Goal: Information Seeking & Learning: Understand process/instructions

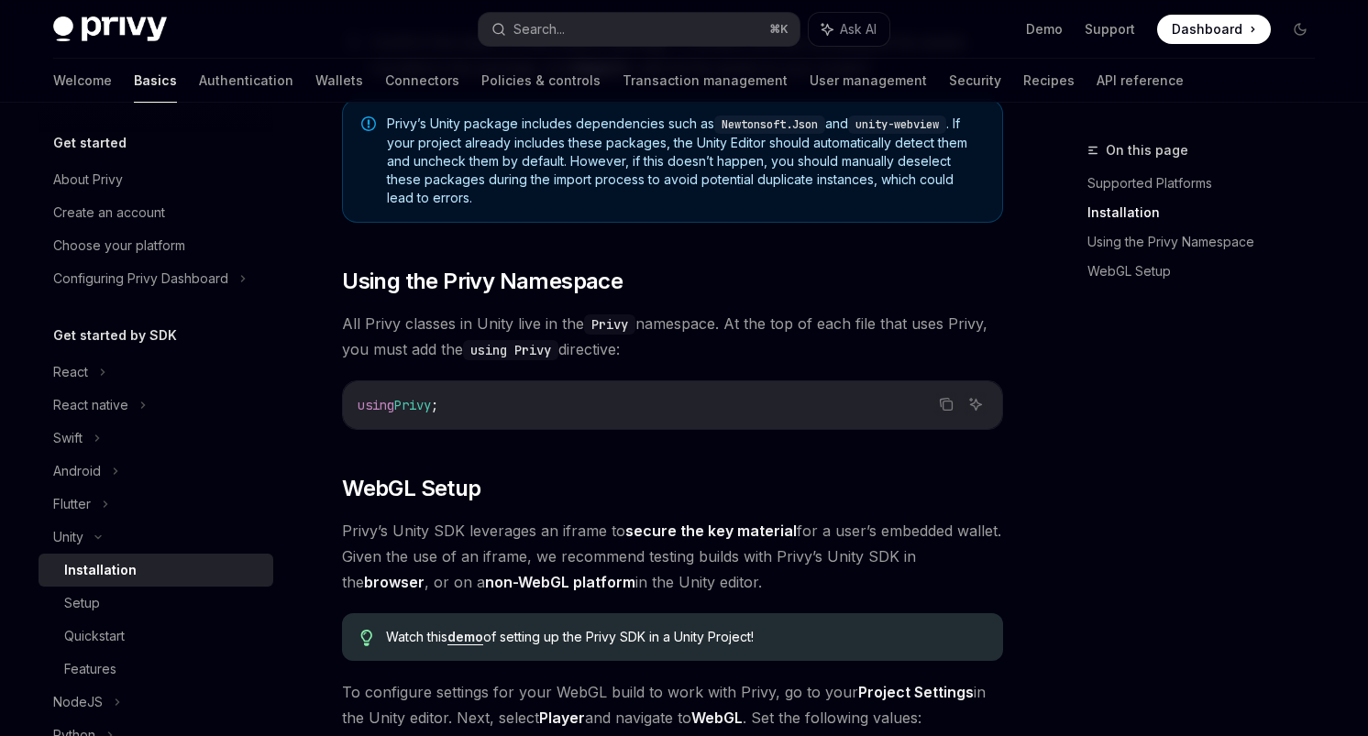
scroll to position [1247, 0]
click at [473, 645] on link "demo" at bounding box center [465, 638] width 36 height 16
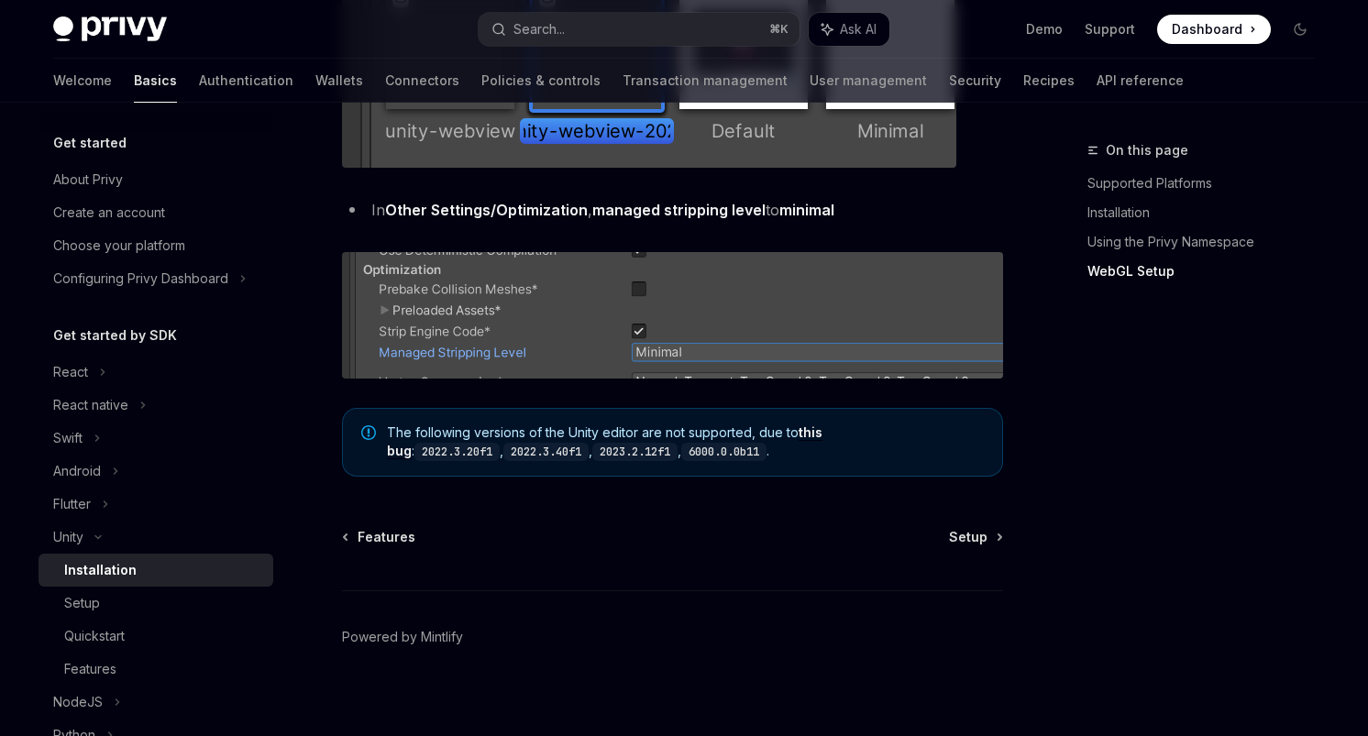
scroll to position [2346, 0]
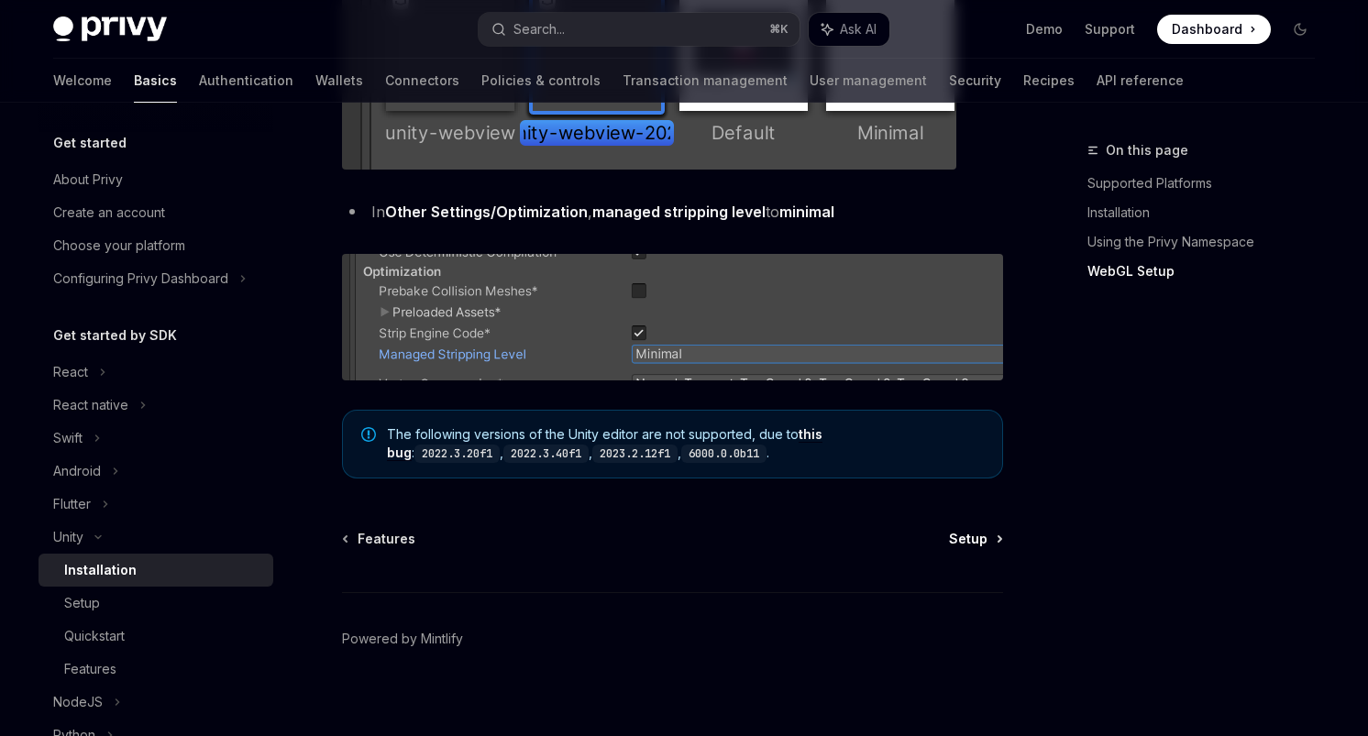
click at [967, 543] on span "Setup" at bounding box center [968, 539] width 38 height 18
type textarea "*"
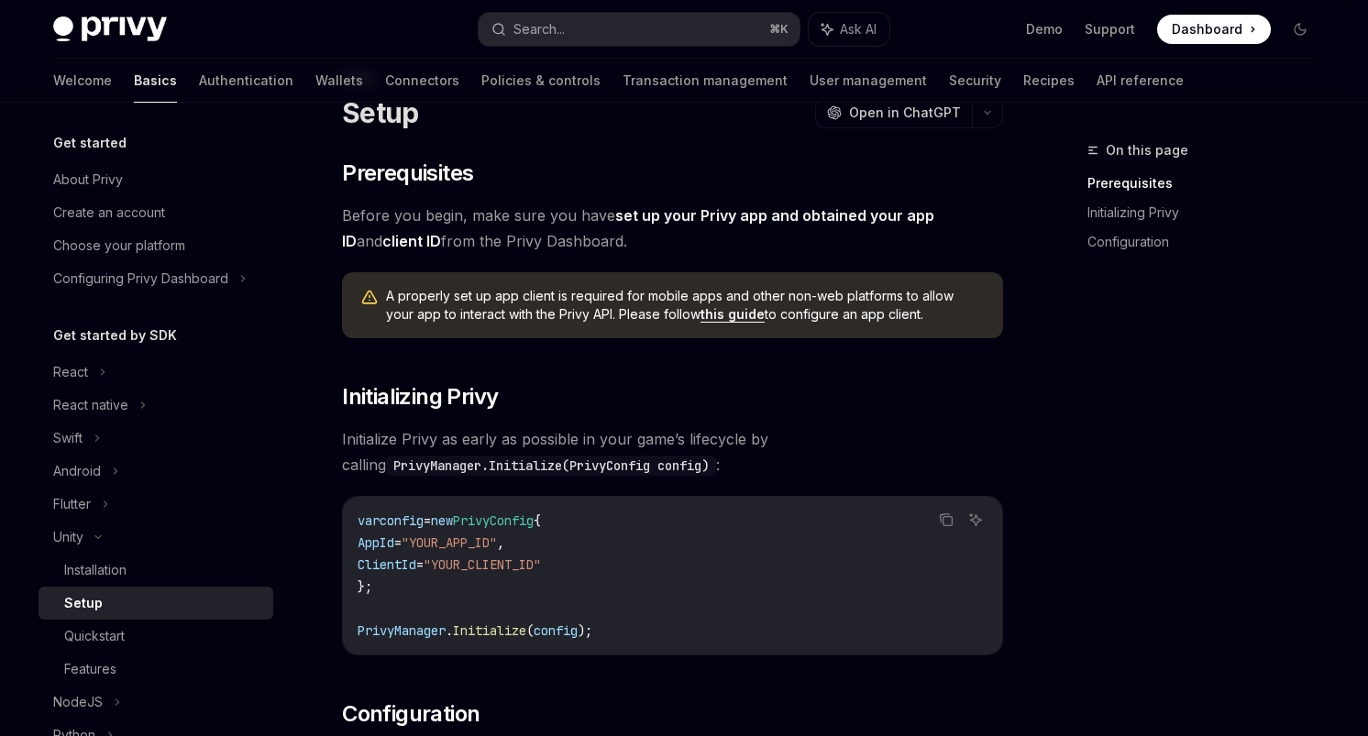
scroll to position [60, 0]
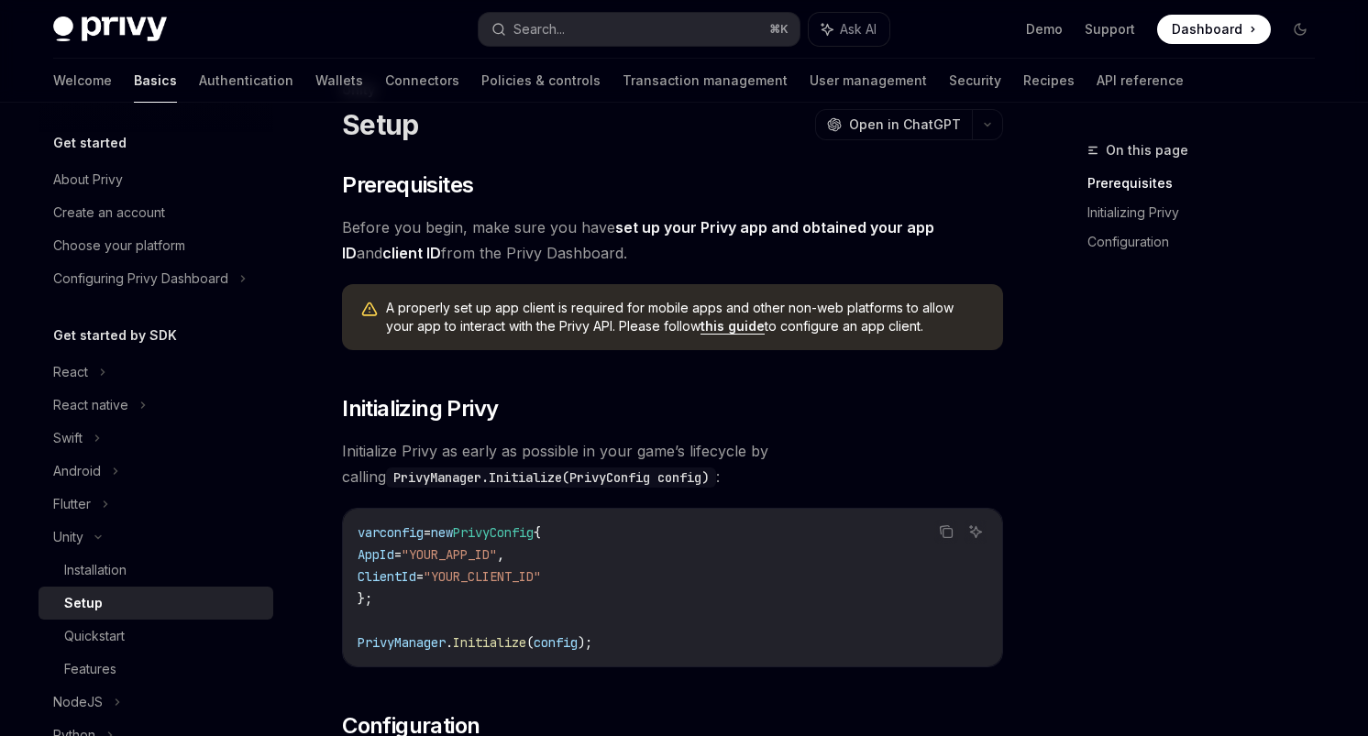
click at [761, 221] on link "set up your Privy app and obtained your app ID" at bounding box center [638, 240] width 592 height 45
click at [948, 531] on icon "Copy the contents from the code block" at bounding box center [946, 531] width 15 height 15
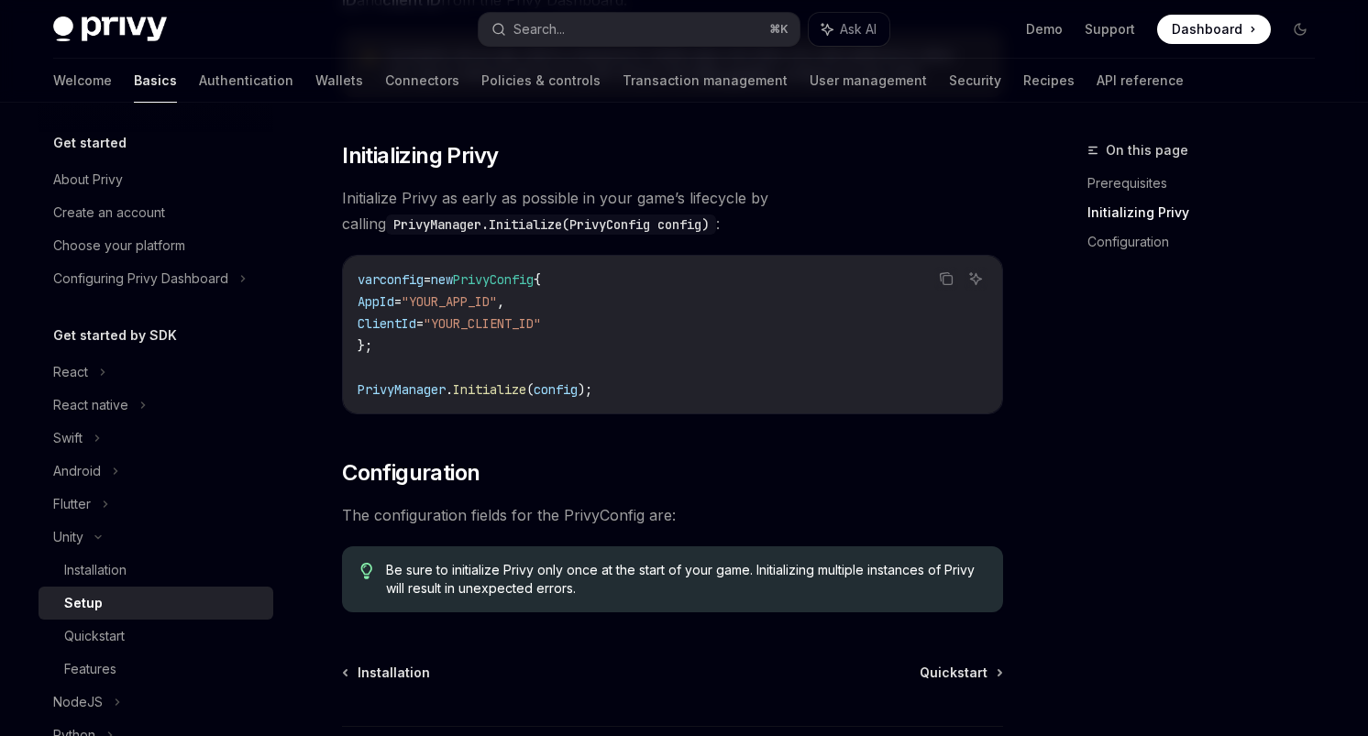
scroll to position [294, 0]
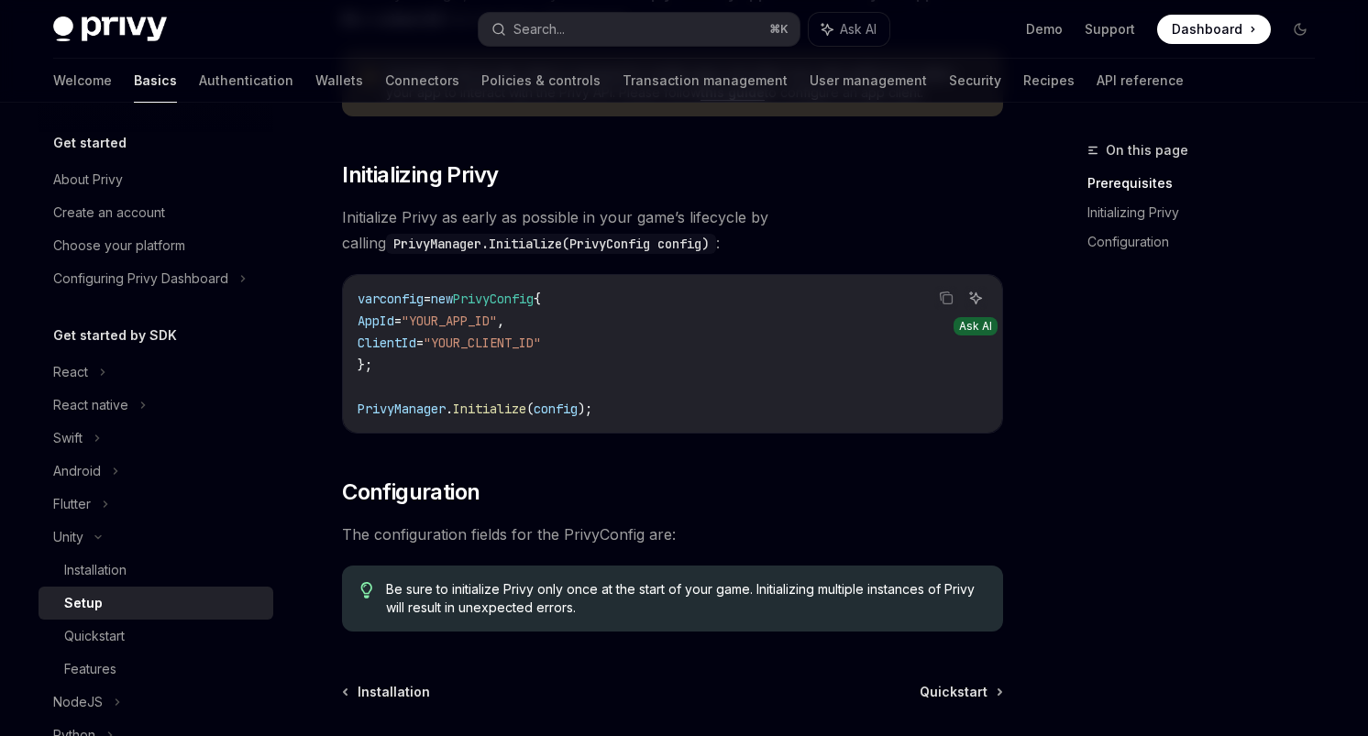
click at [977, 295] on icon "Ask AI" at bounding box center [975, 298] width 15 height 15
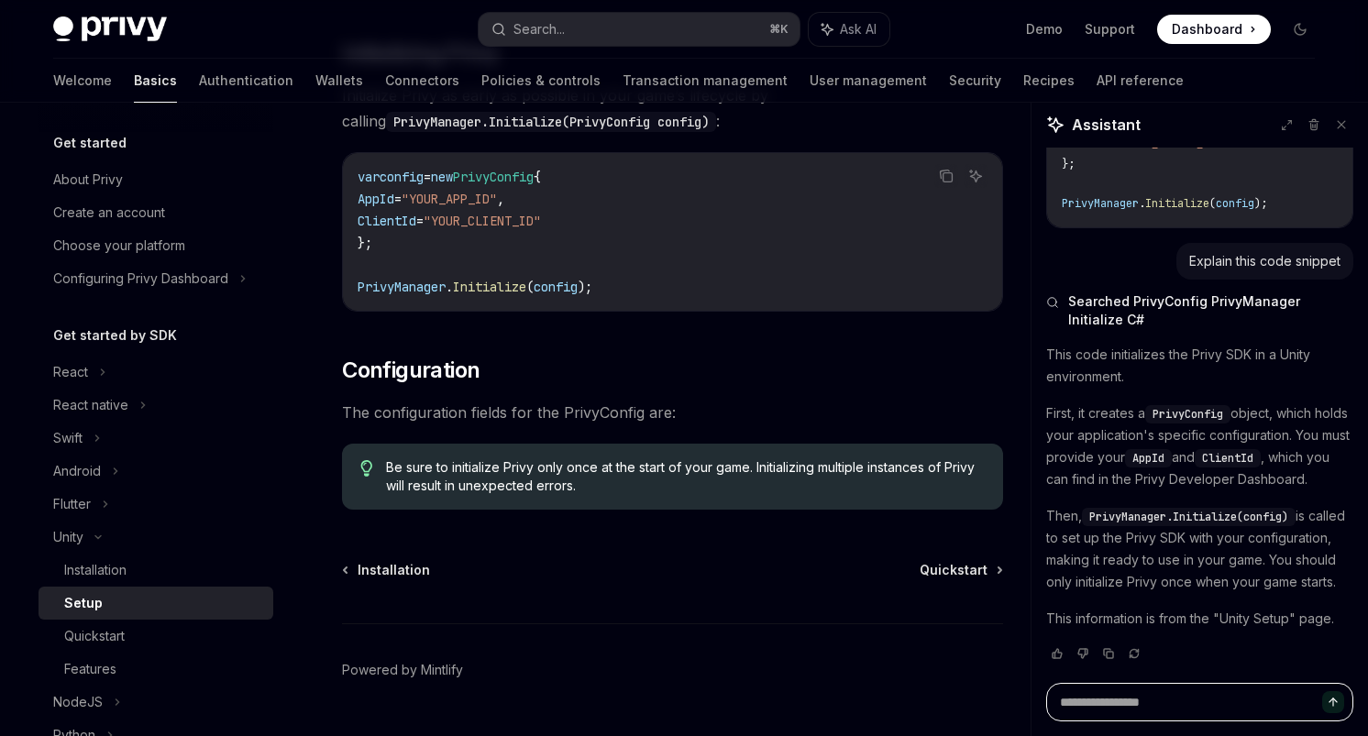
scroll to position [462, 0]
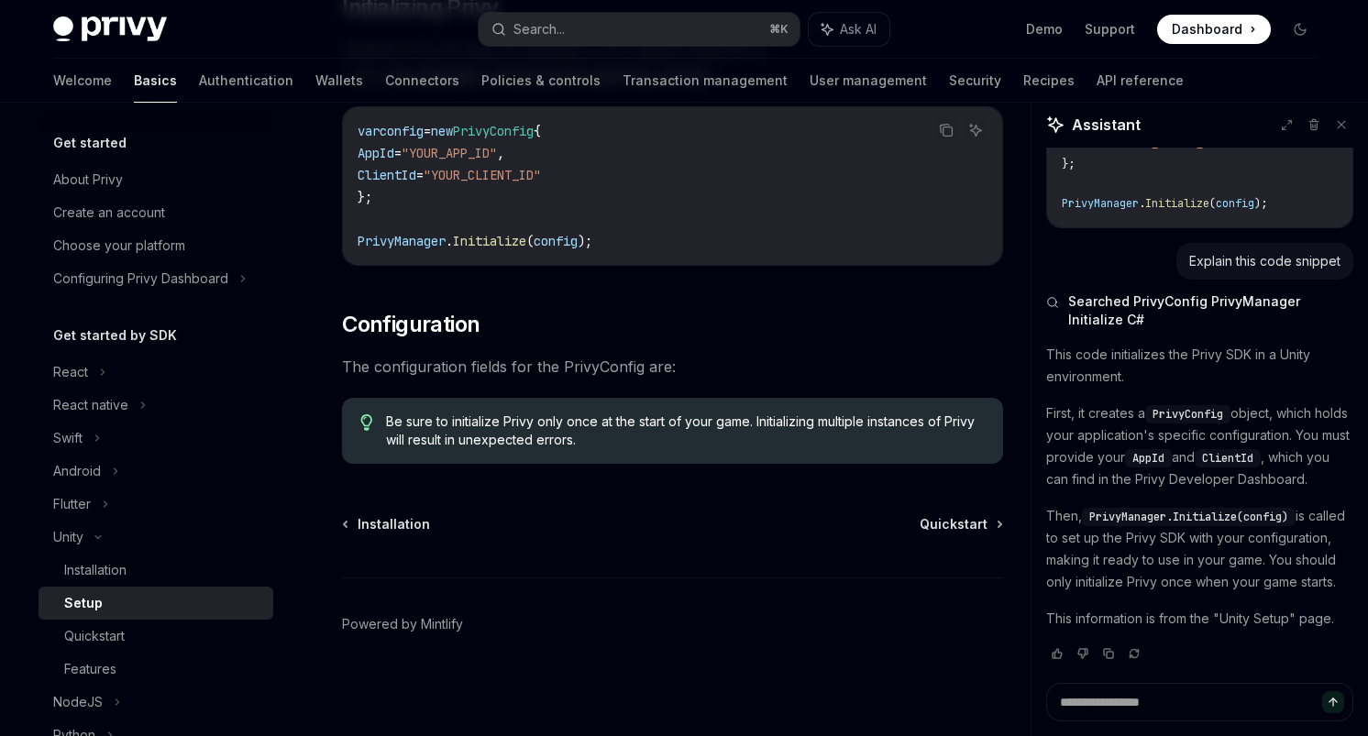
click at [950, 539] on div "Installation Quickstart Powered by Mintlify" at bounding box center [672, 625] width 661 height 221
click at [950, 522] on span "Quickstart" at bounding box center [953, 524] width 68 height 18
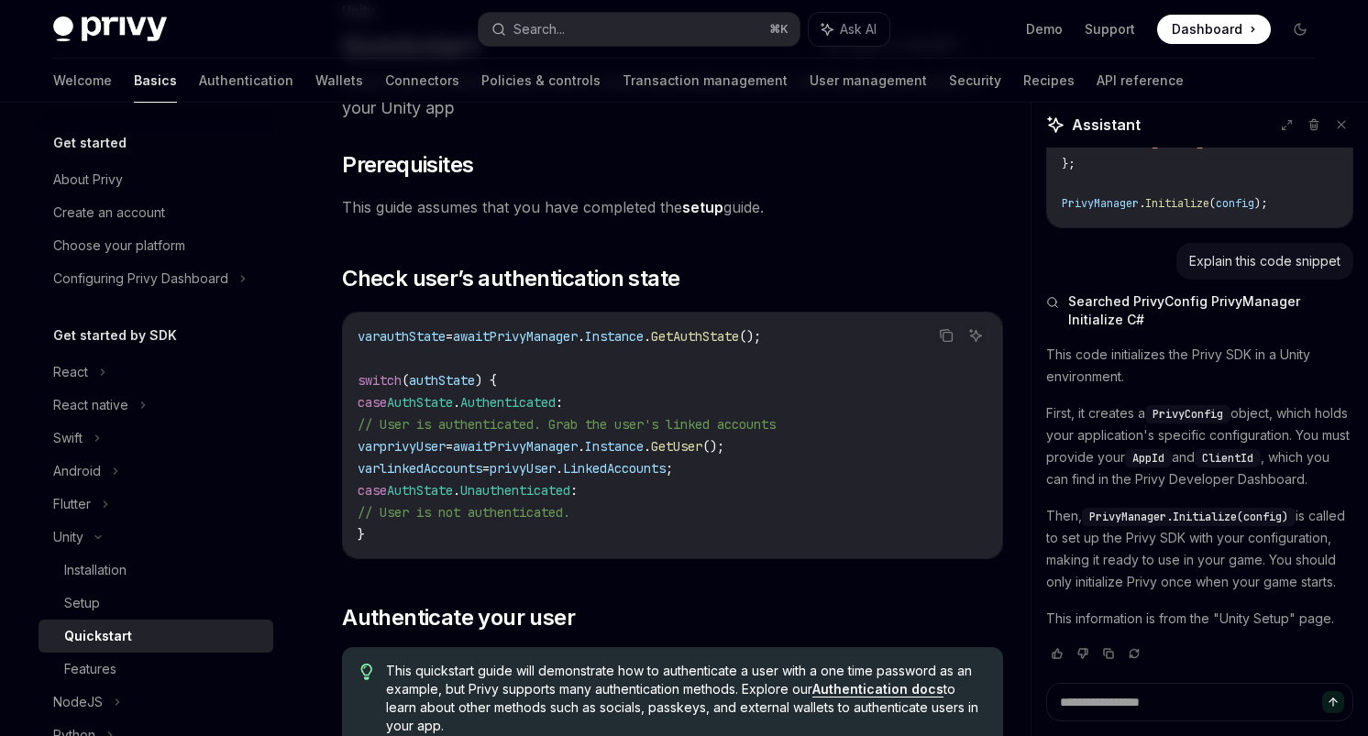
scroll to position [137, 0]
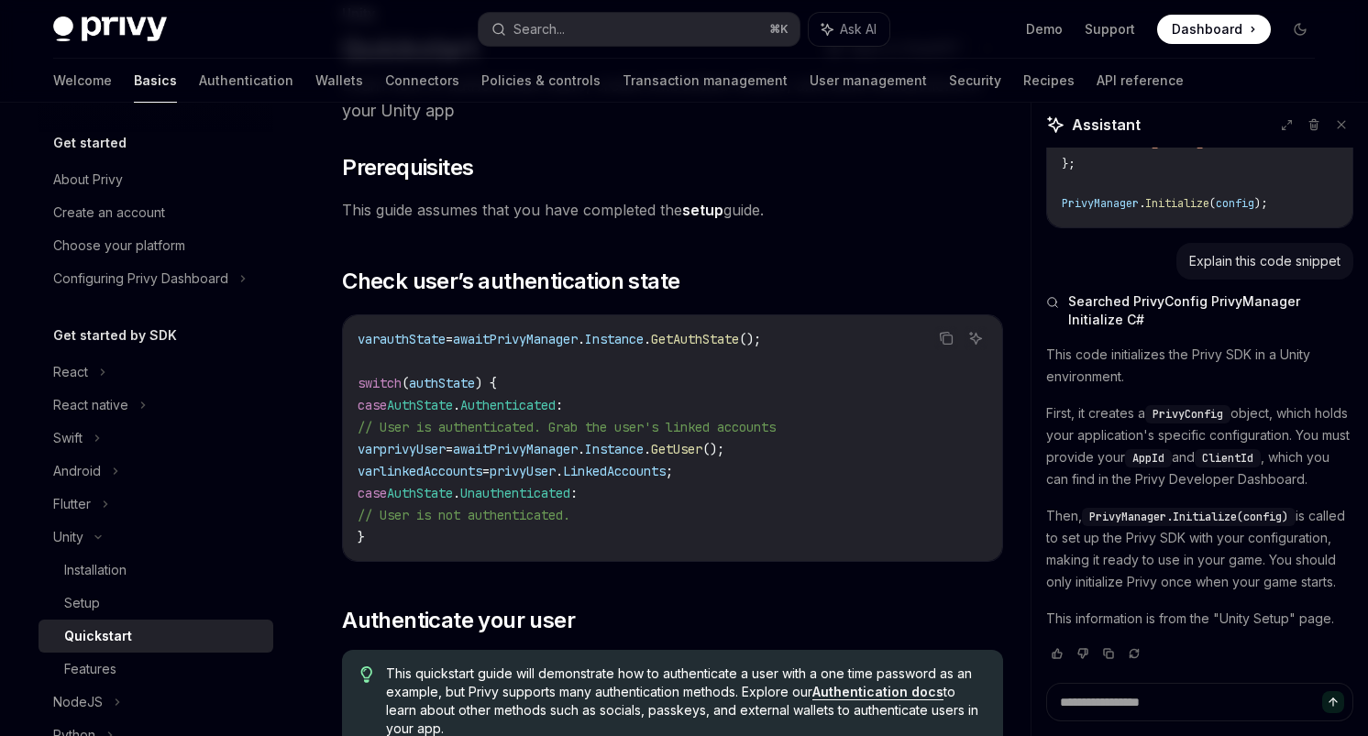
click at [702, 206] on link "setup" at bounding box center [702, 210] width 41 height 19
type textarea "*"
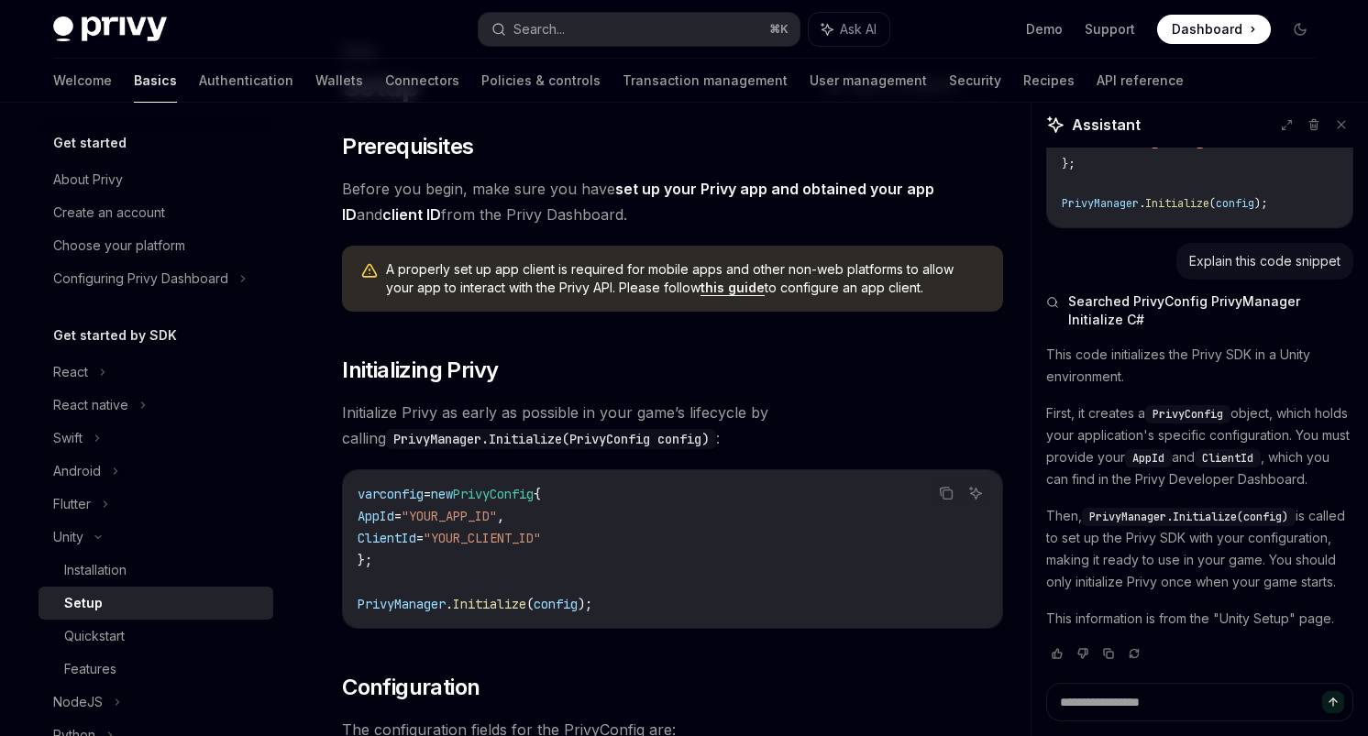
scroll to position [82, 0]
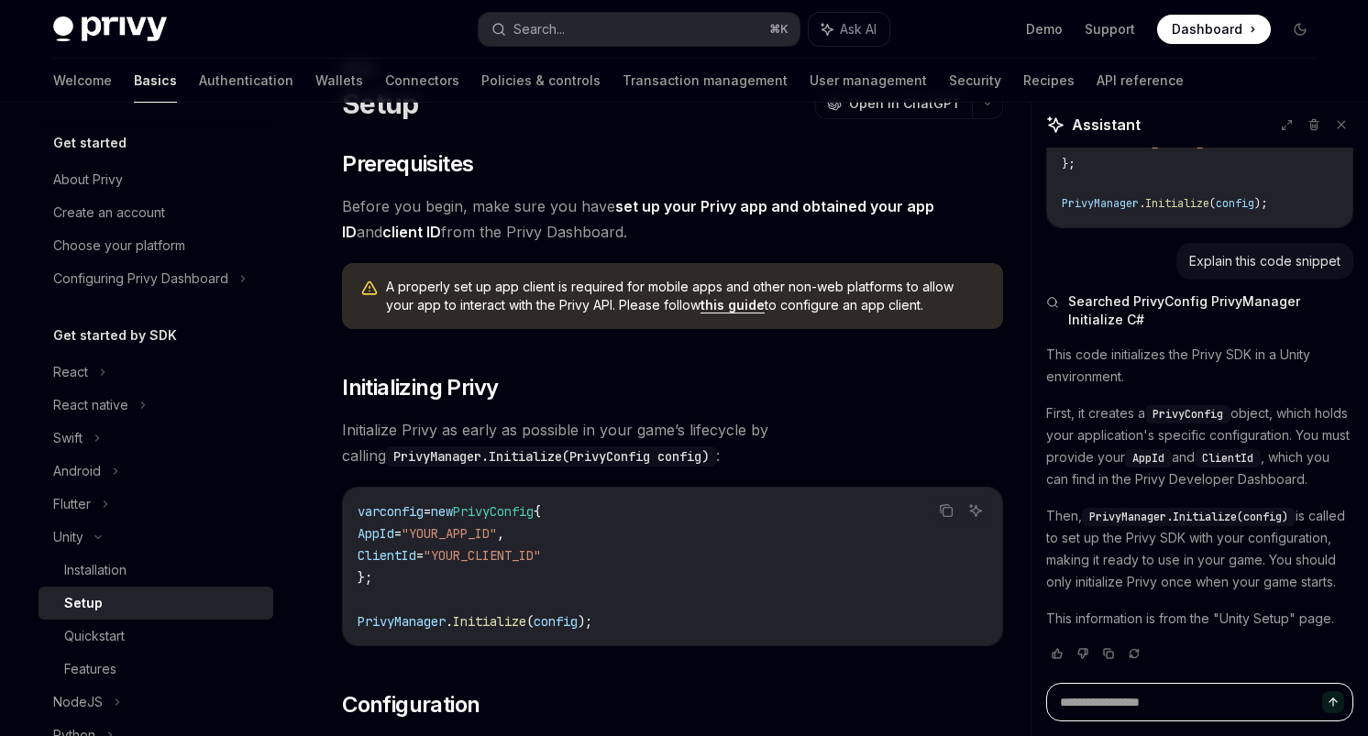
click at [1137, 698] on textarea at bounding box center [1199, 702] width 307 height 38
type textarea "*"
type textarea "**"
type textarea "*"
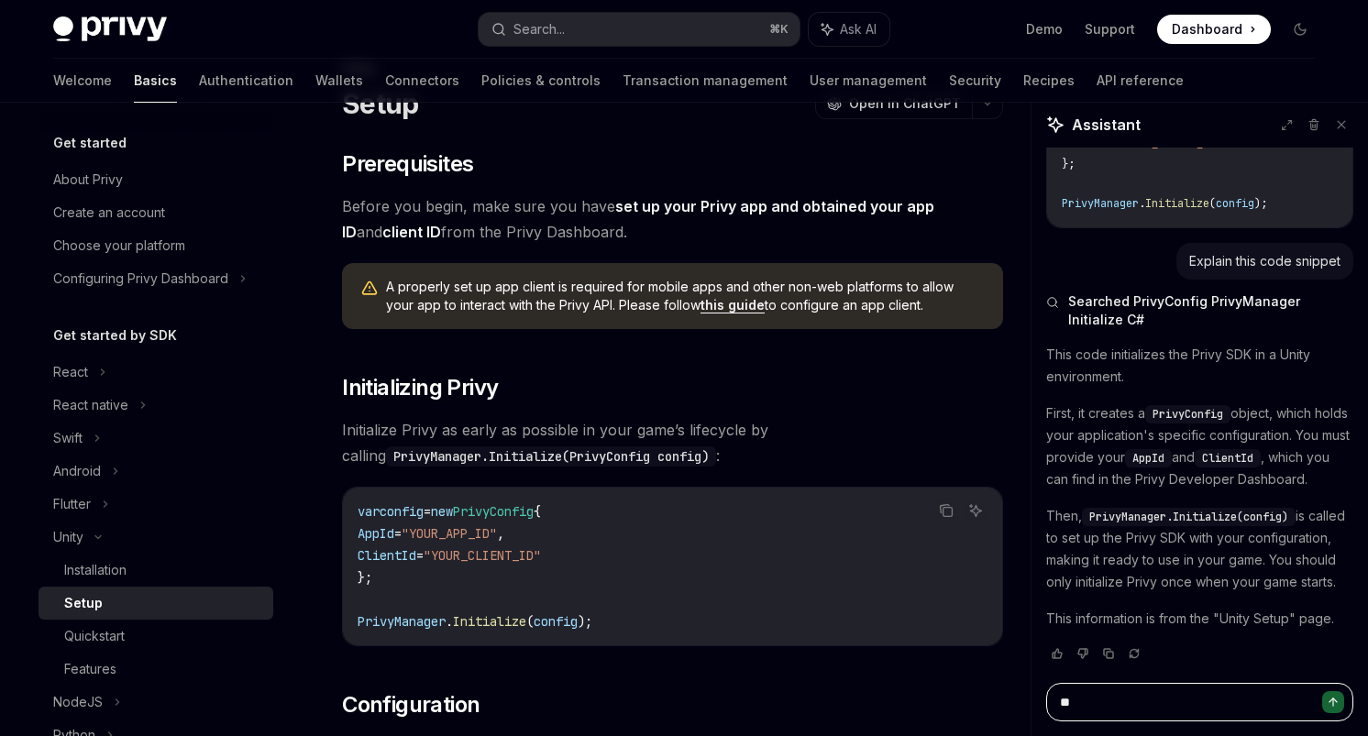
type textarea "***"
type textarea "*"
type textarea "****"
type textarea "*"
type textarea "*****"
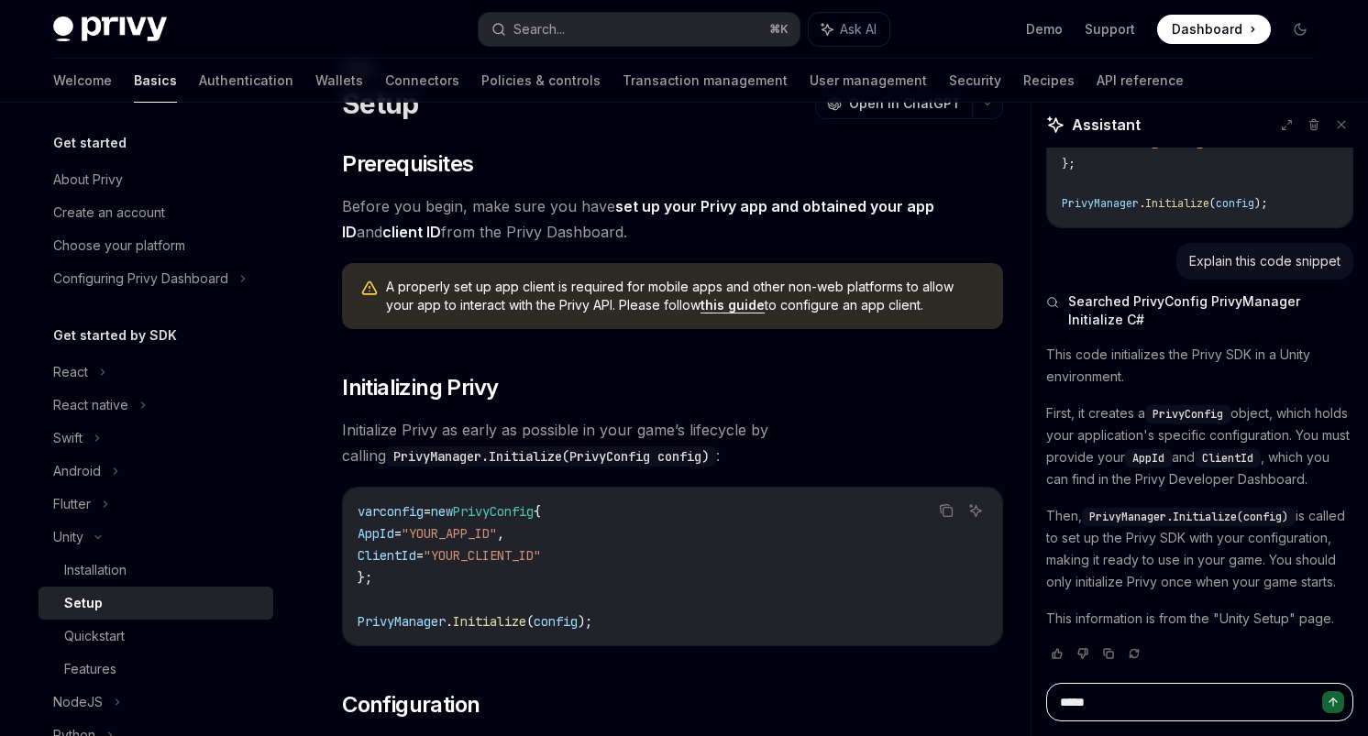
type textarea "*"
type textarea "*****"
type textarea "*"
type textarea "*****"
click at [707, 307] on link "this guide" at bounding box center [732, 305] width 64 height 16
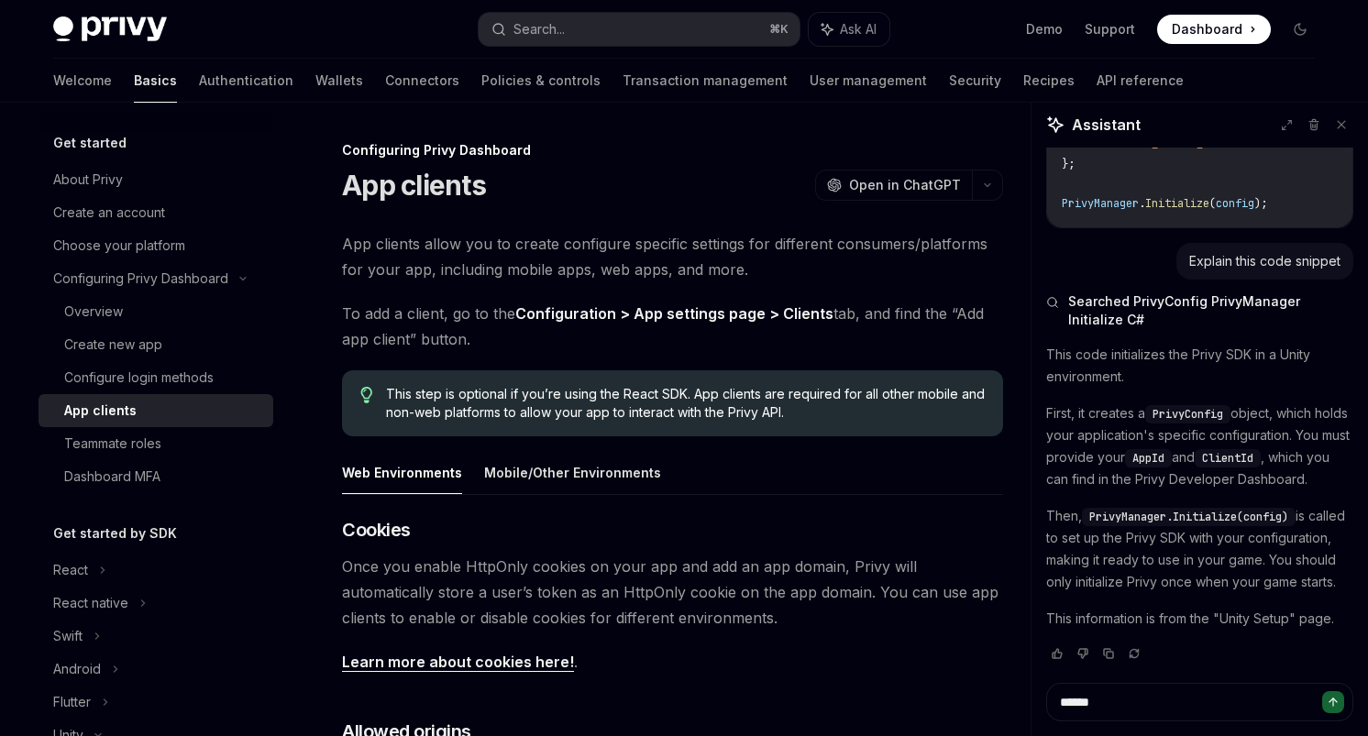
click at [559, 312] on link "Configuration > App settings page > Clients" at bounding box center [674, 313] width 318 height 19
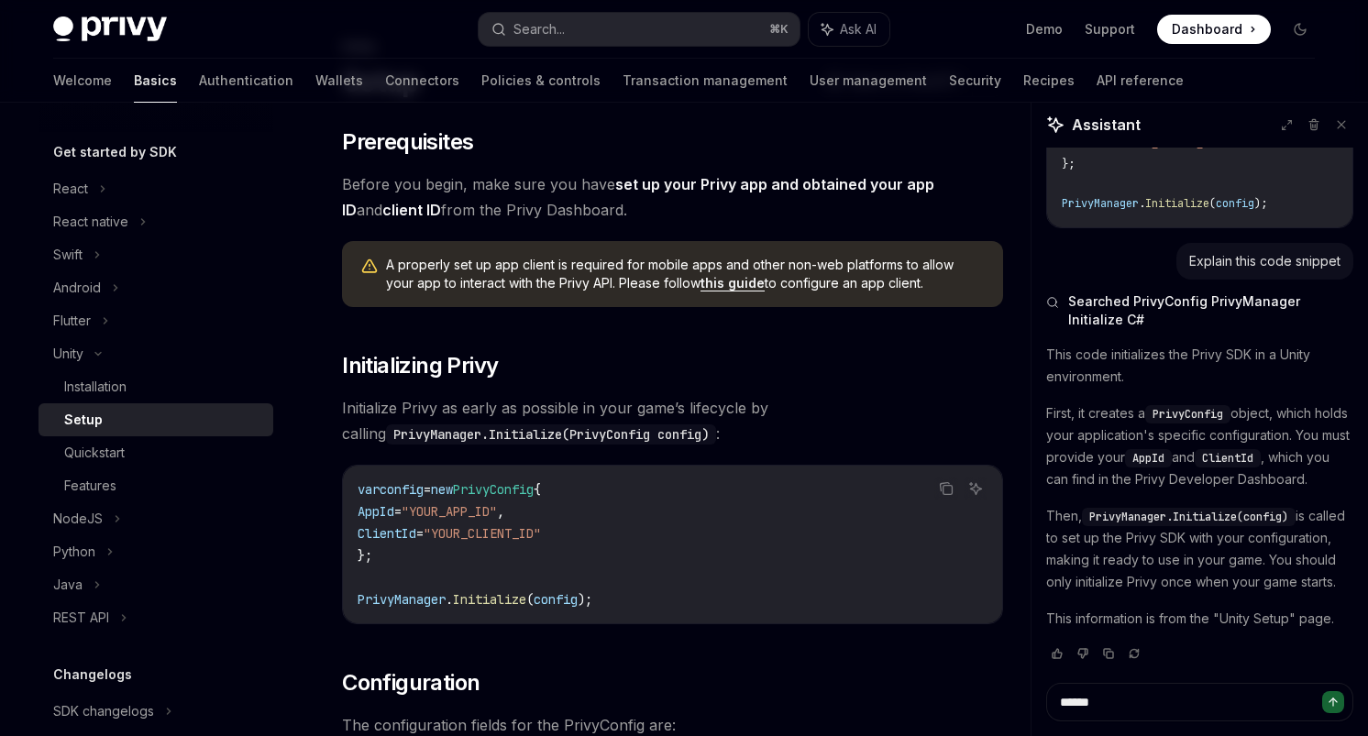
scroll to position [462, 0]
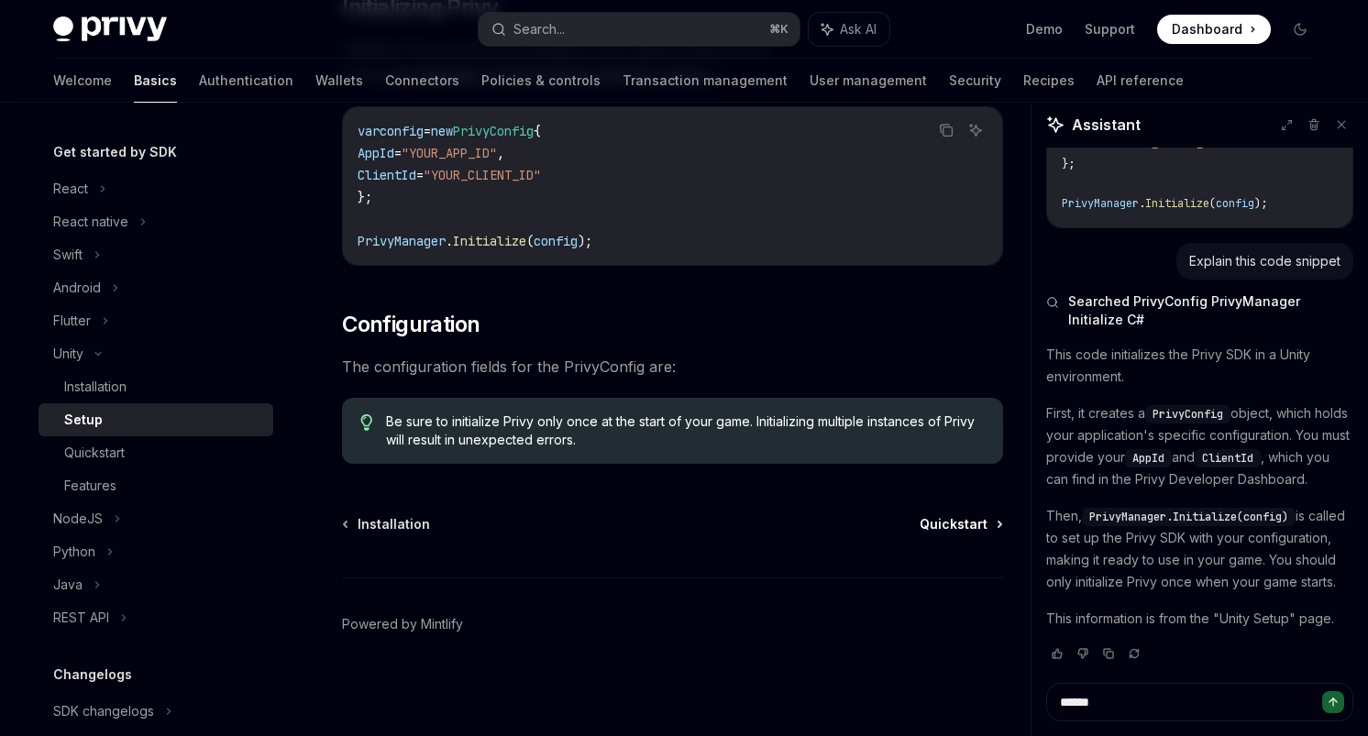
click at [981, 520] on span "Quickstart" at bounding box center [953, 524] width 68 height 18
type textarea "*"
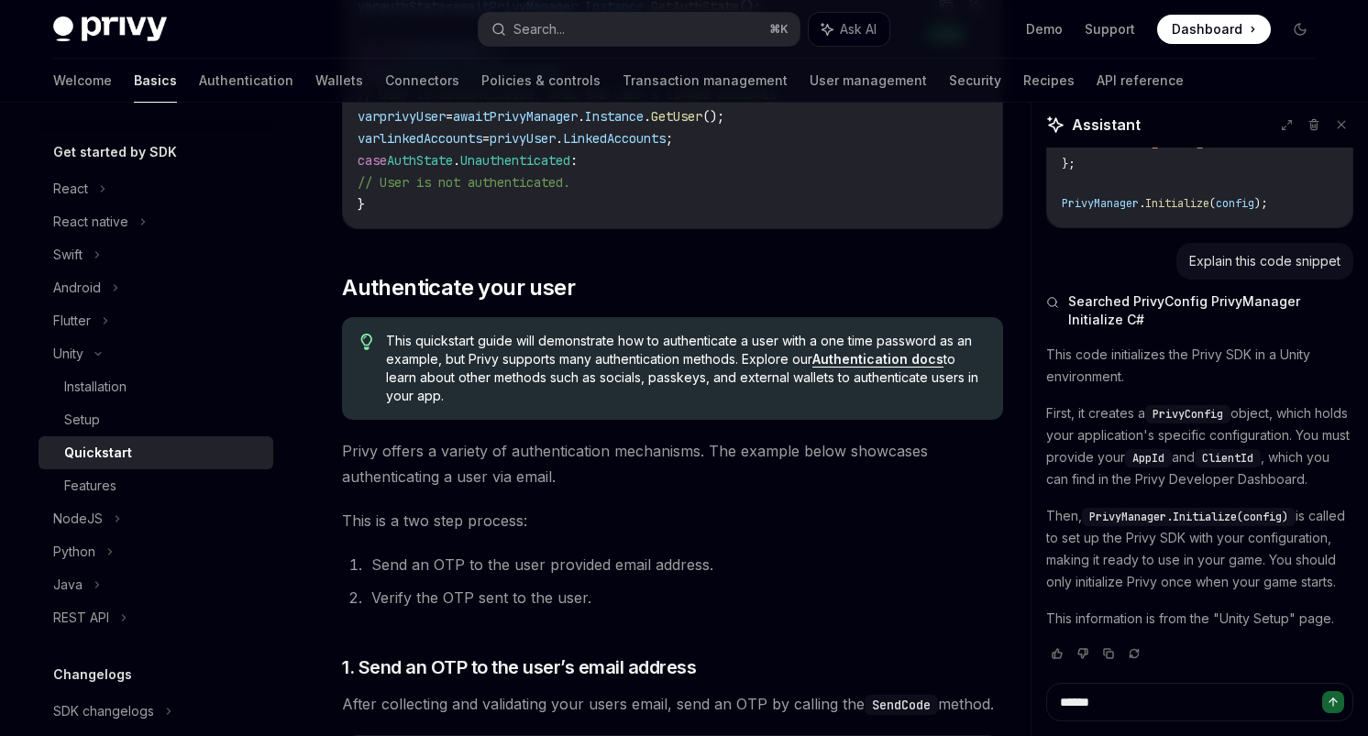
scroll to position [277, 0]
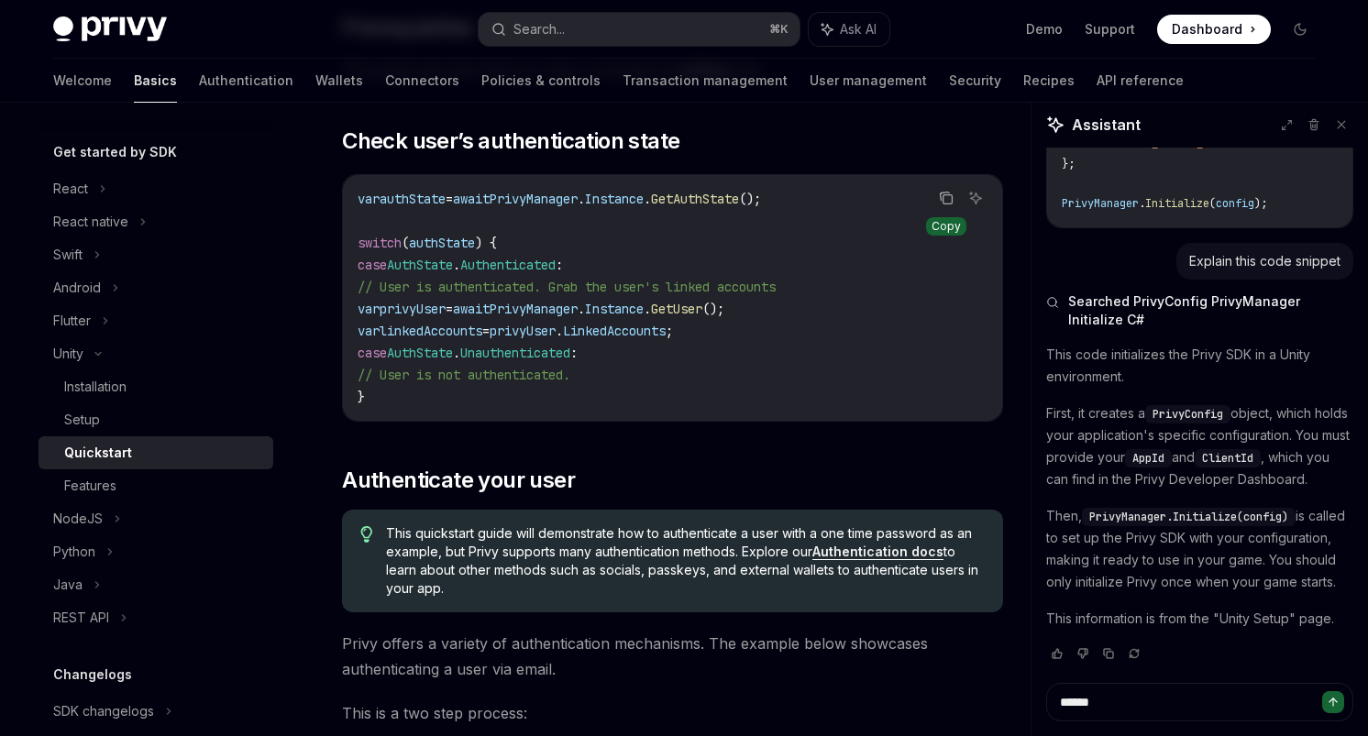
click at [951, 201] on icon "Copy the contents from the code block" at bounding box center [947, 199] width 9 height 9
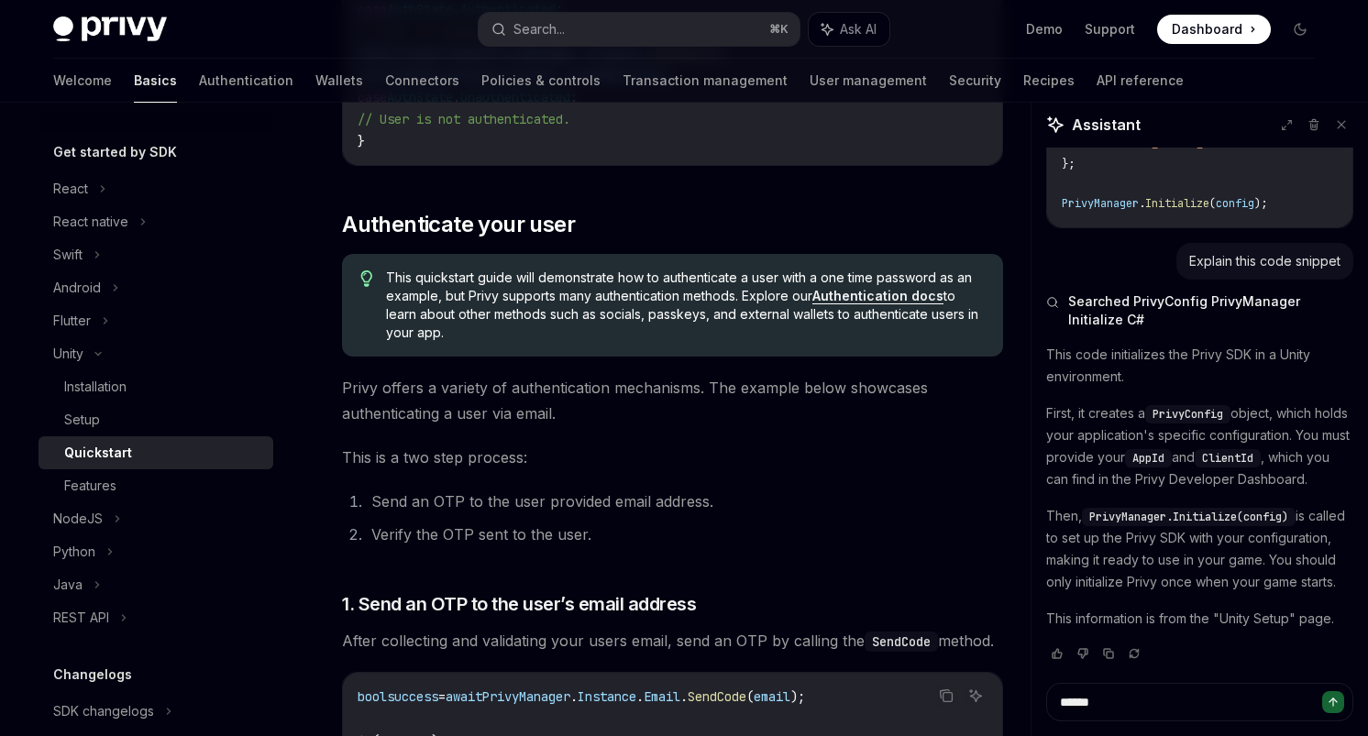
scroll to position [0, 0]
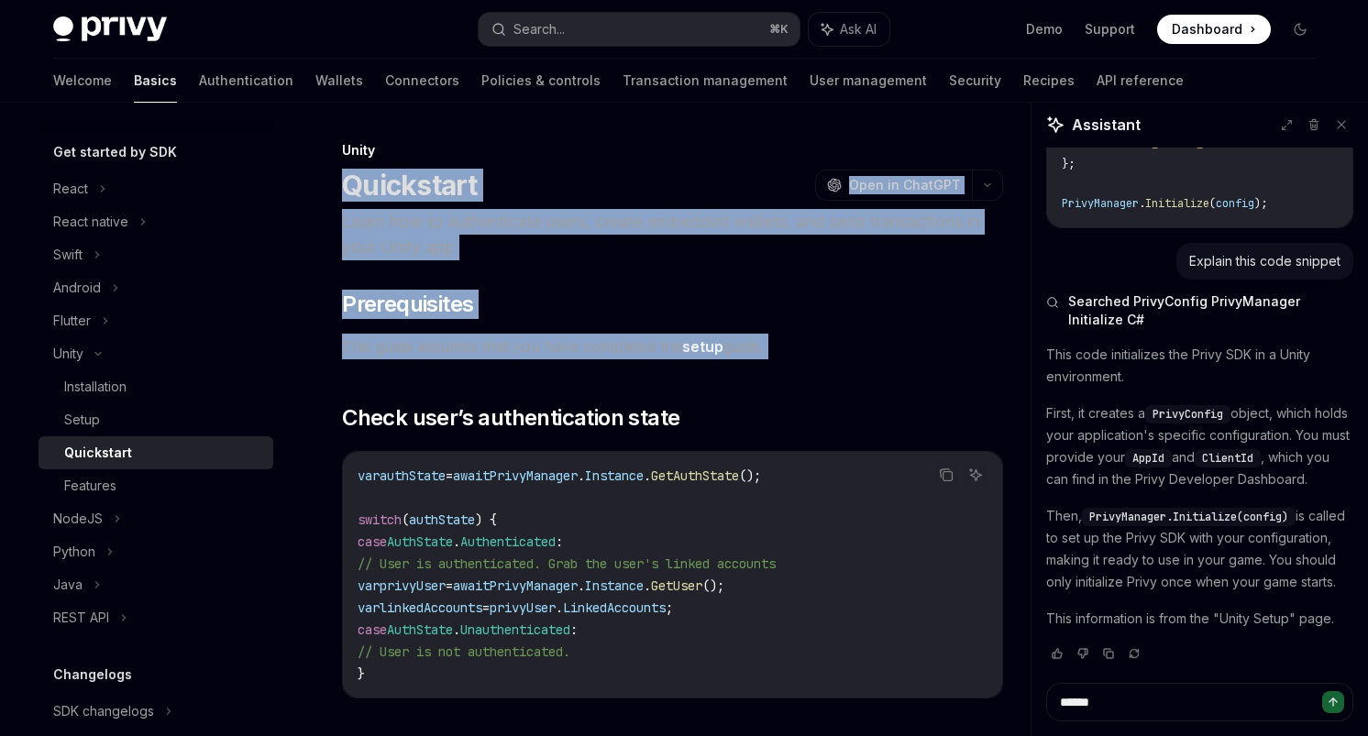
drag, startPoint x: 349, startPoint y: 189, endPoint x: 371, endPoint y: 391, distance: 203.8
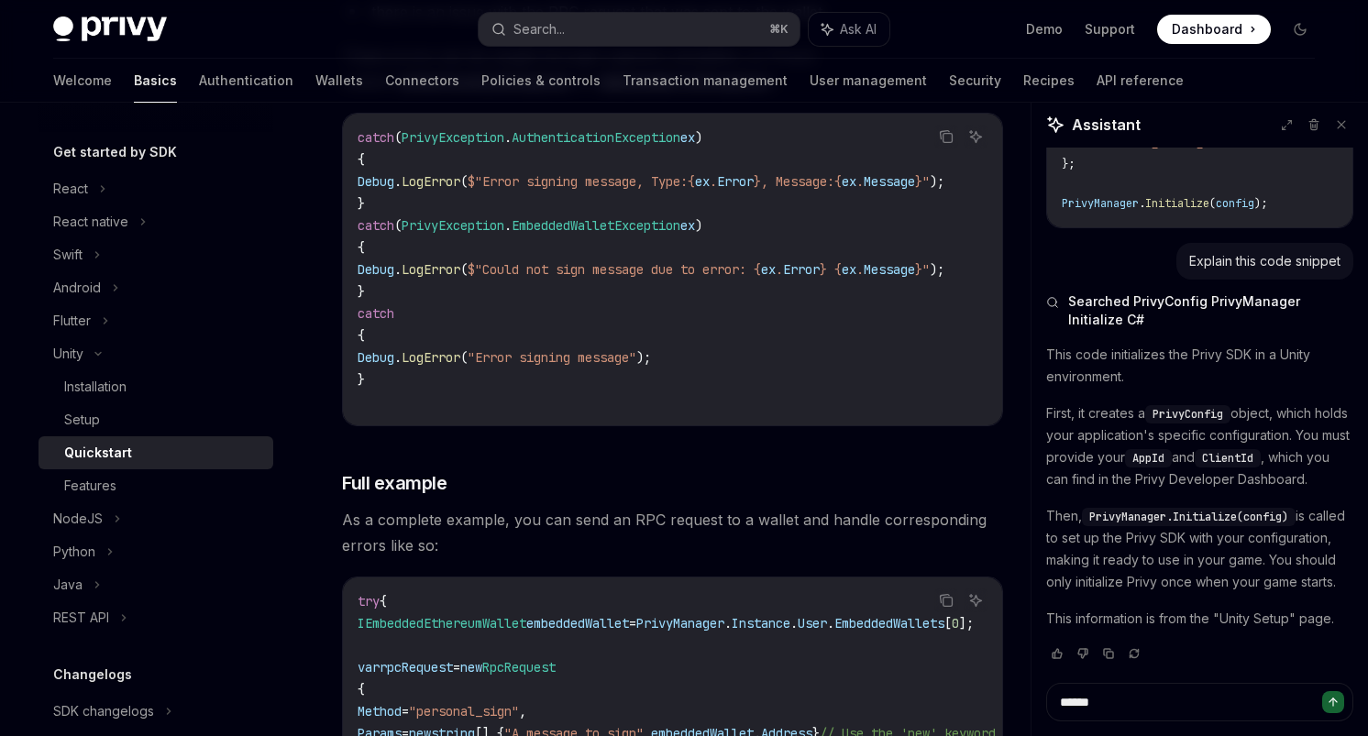
scroll to position [5514, 0]
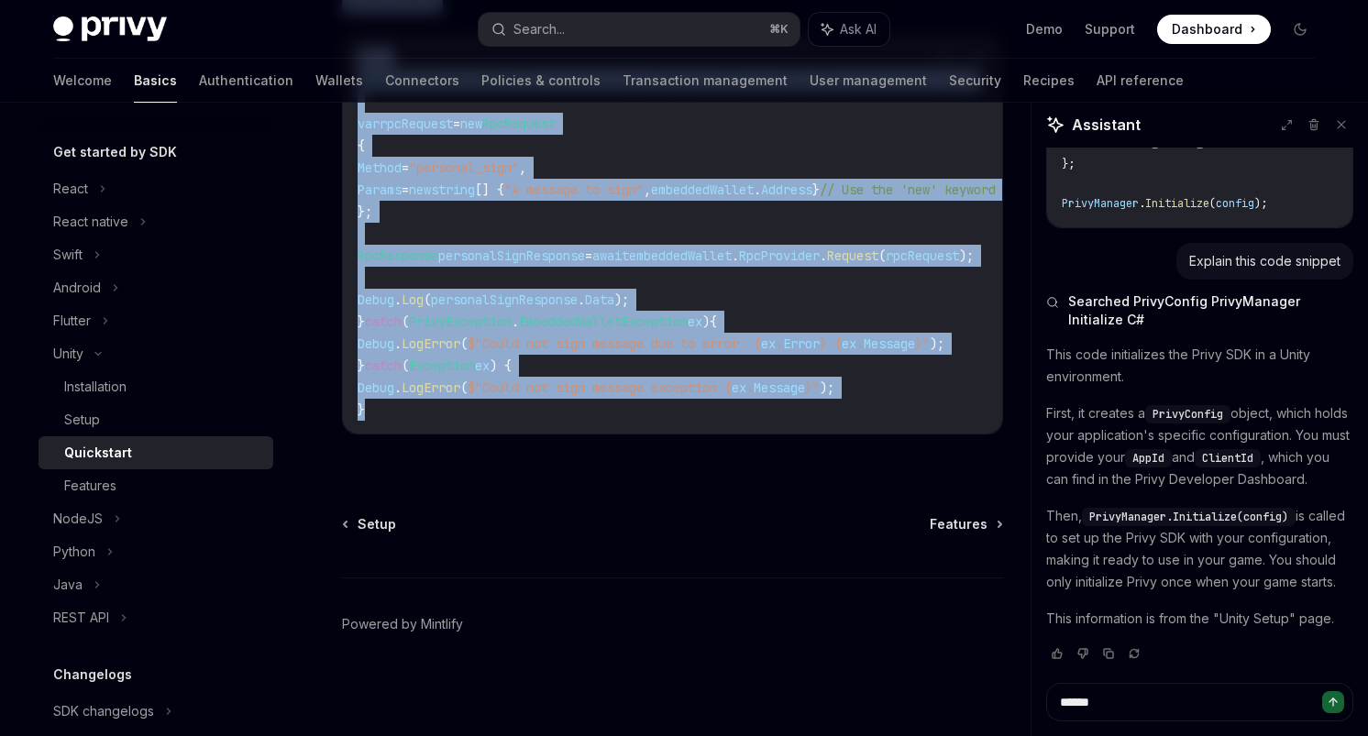
click at [886, 421] on div "try { IEmbeddedEthereumWallet embeddedWallet = PrivyManager . Instance . User .…" at bounding box center [672, 234] width 659 height 400
copy div "Quickstart OpenAI Open in ChatGPT Learn how to authenticate users, create embed…"
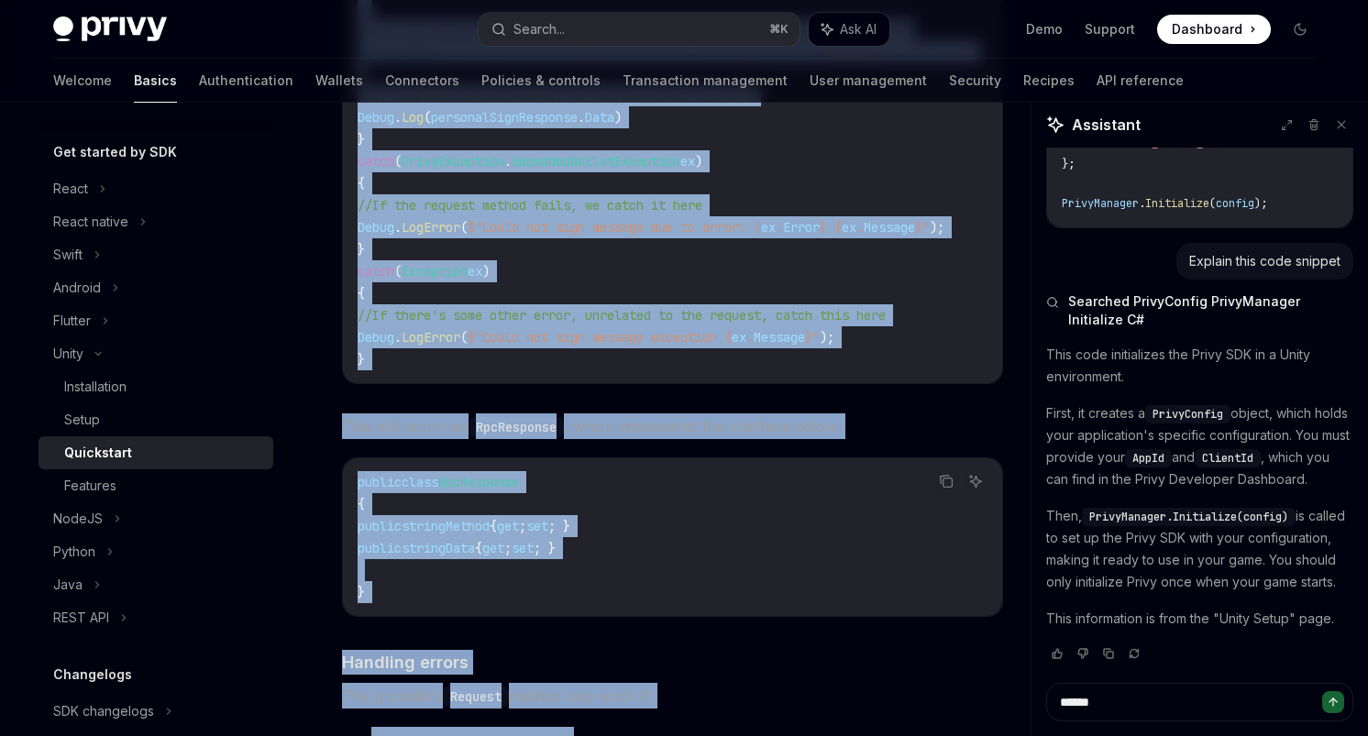
scroll to position [4129, 0]
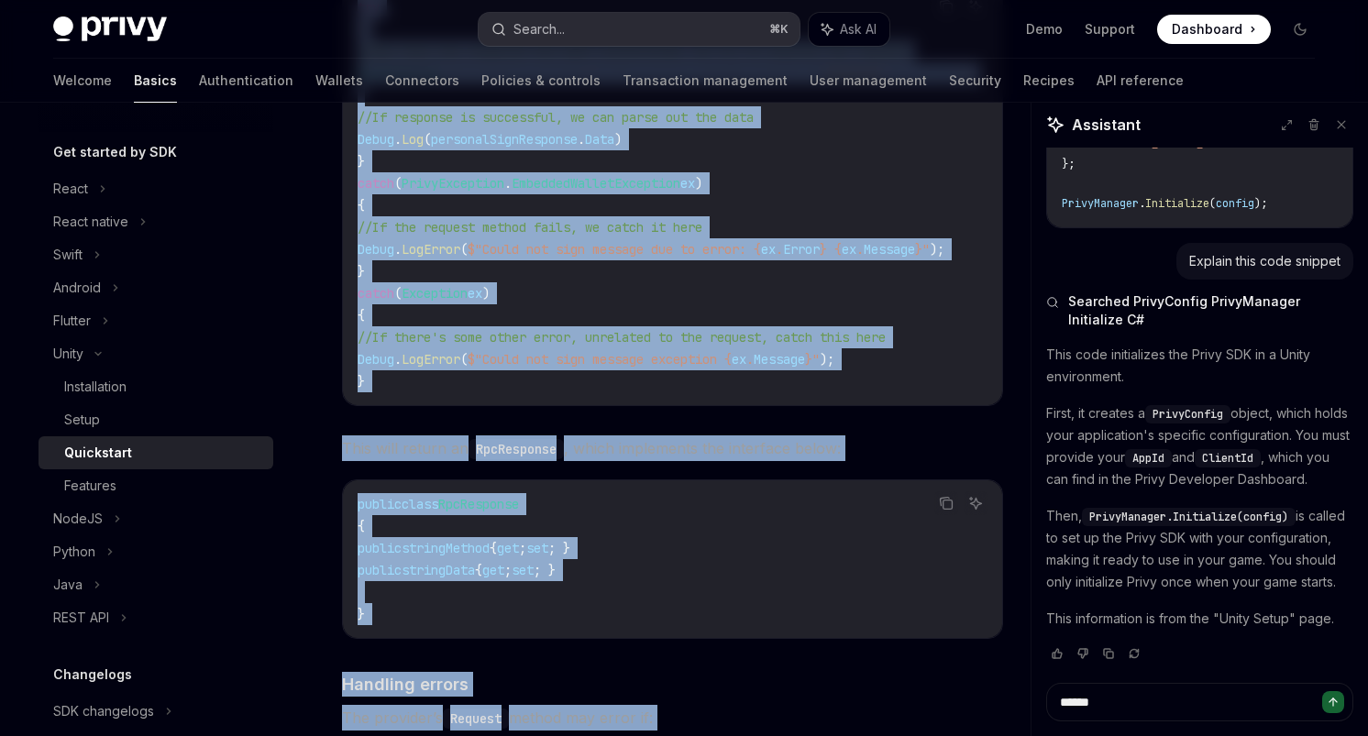
click at [599, 30] on button "Search... ⌘ K" at bounding box center [638, 29] width 321 height 33
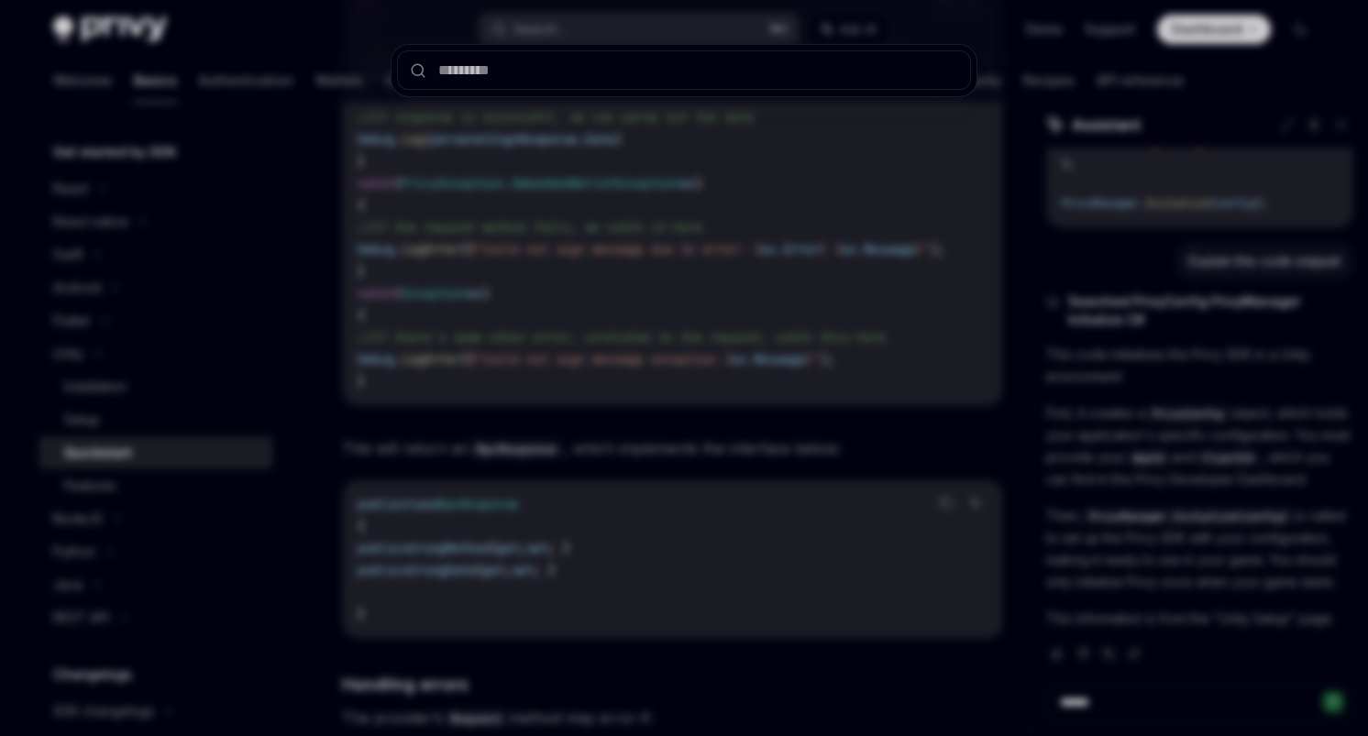
click at [1078, 100] on div at bounding box center [684, 368] width 1368 height 736
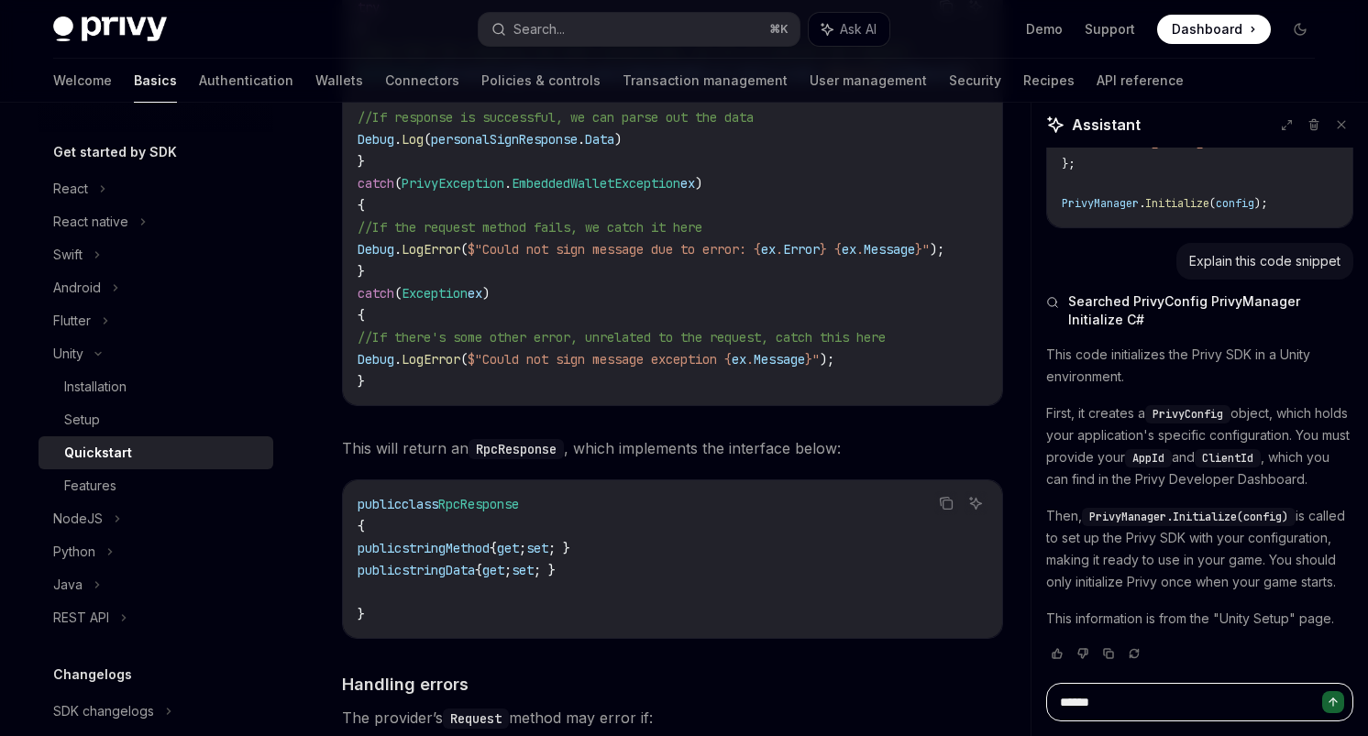
click at [1107, 698] on textarea "*****" at bounding box center [1199, 702] width 307 height 38
type textarea "*******"
type textarea "*"
type textarea "********"
type textarea "*"
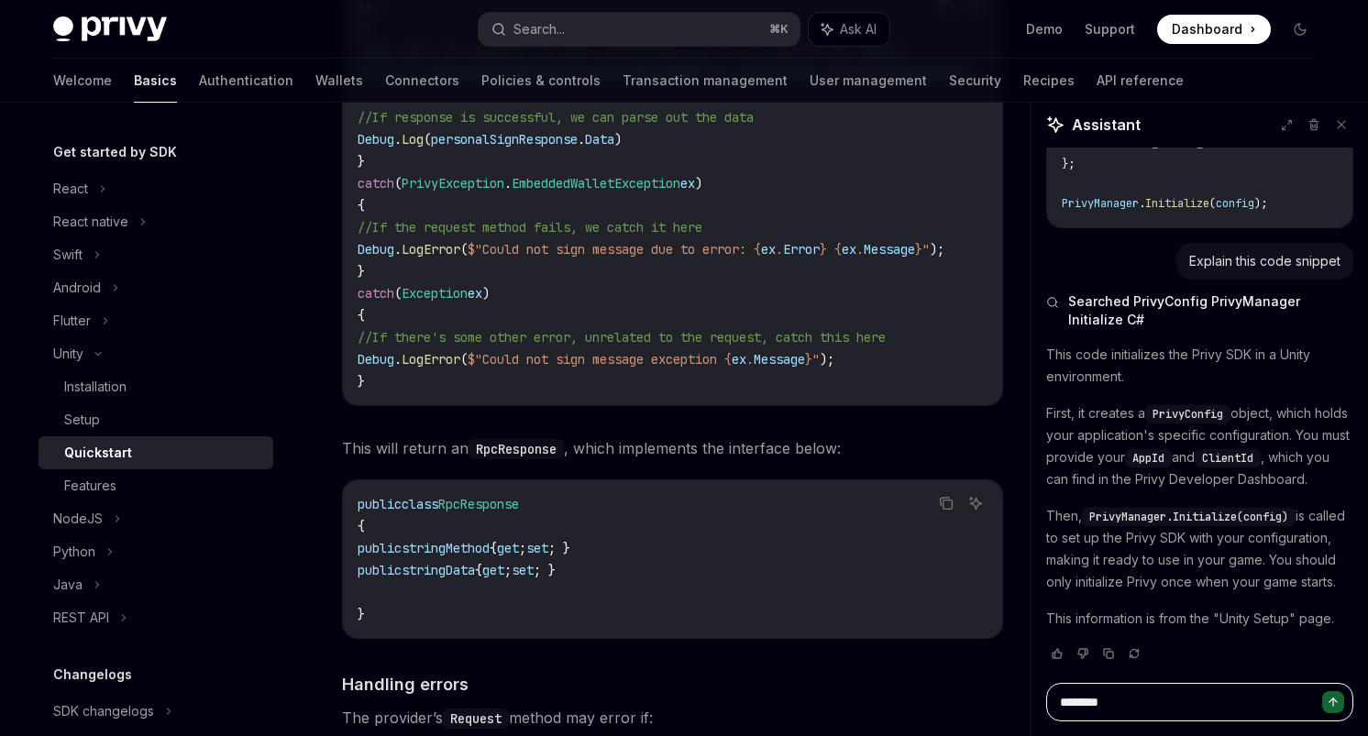
type textarea "********"
type textarea "*"
type textarea "**********"
type textarea "*"
type textarea "**********"
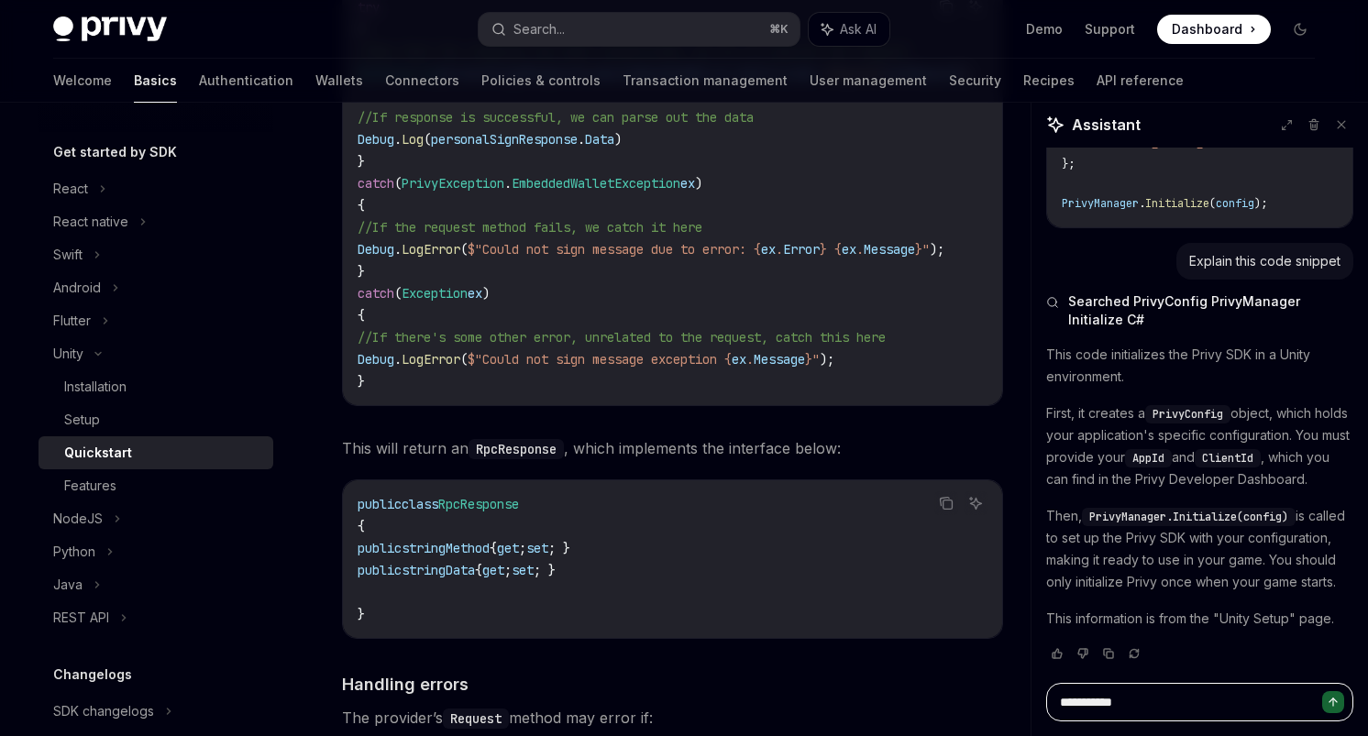
type textarea "*"
paste textarea "**********"
type textarea "**********"
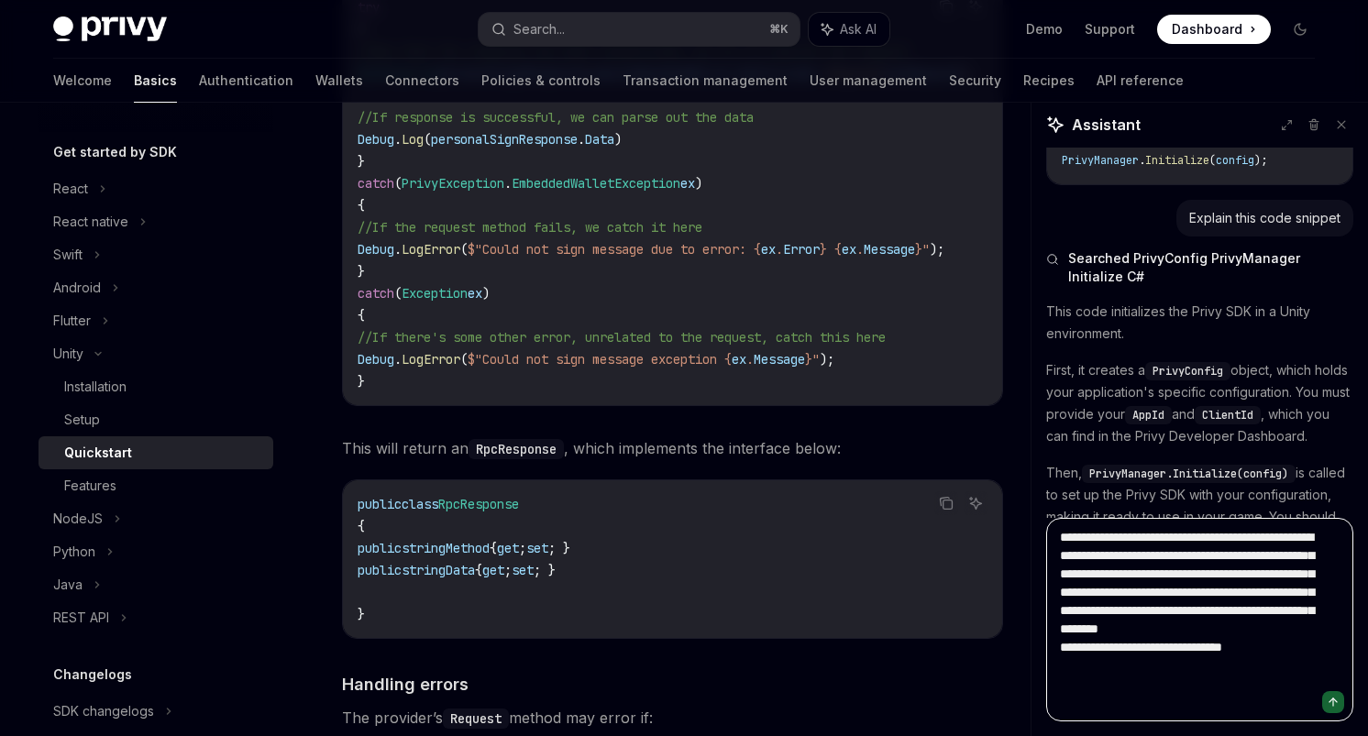
type textarea "*"
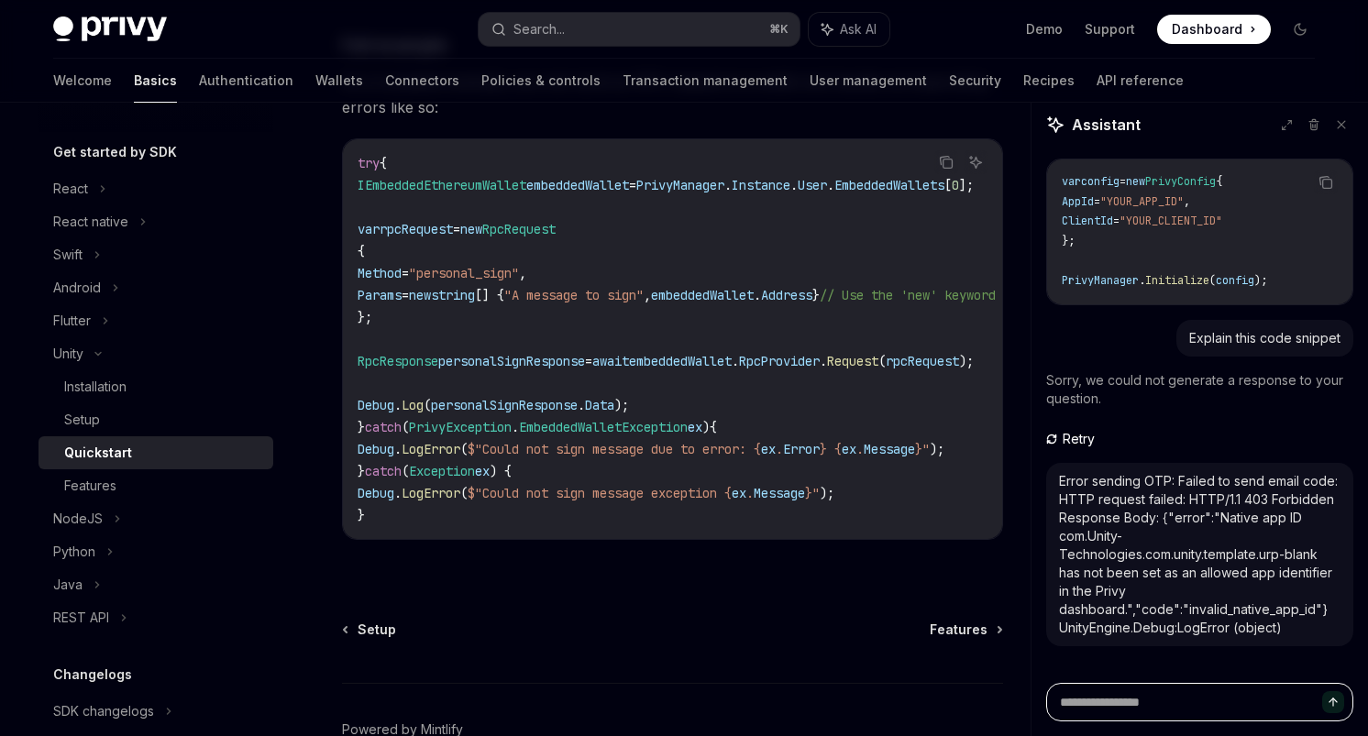
scroll to position [5514, 0]
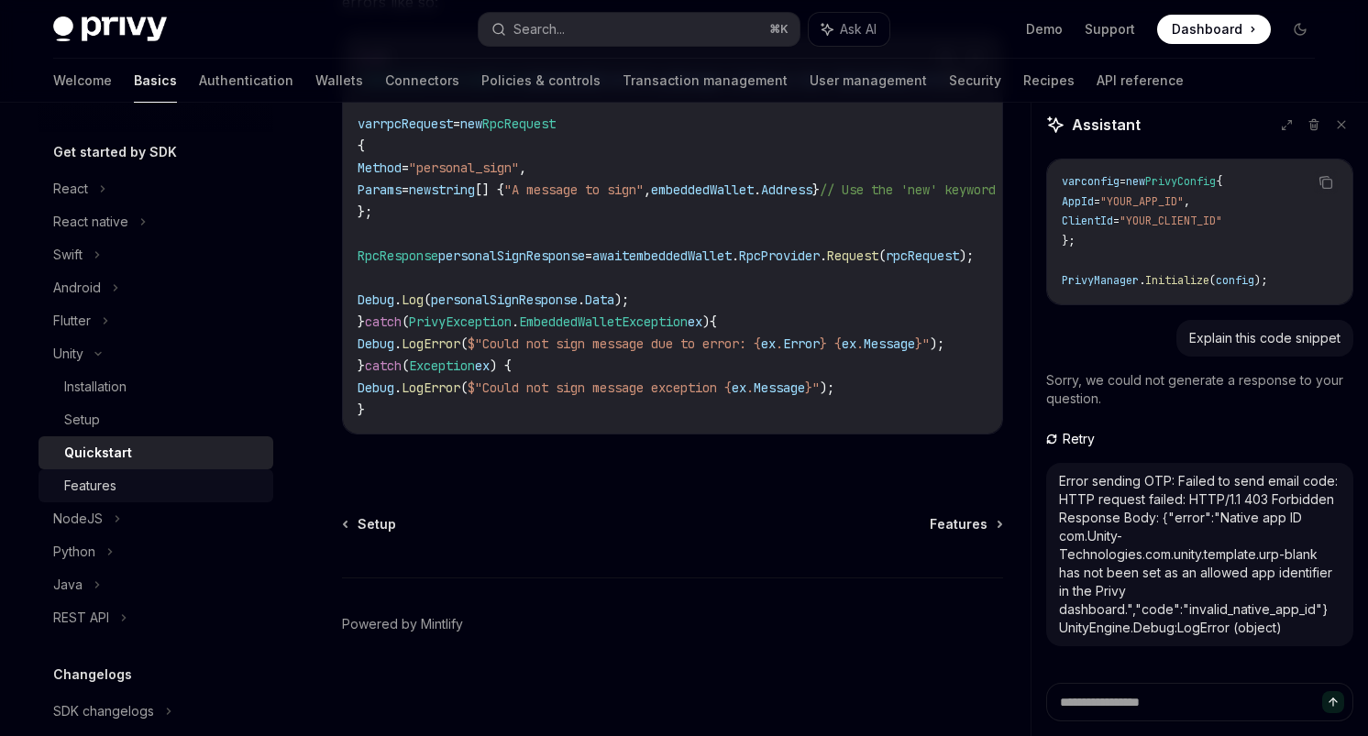
click at [97, 488] on div "Features" at bounding box center [90, 486] width 52 height 22
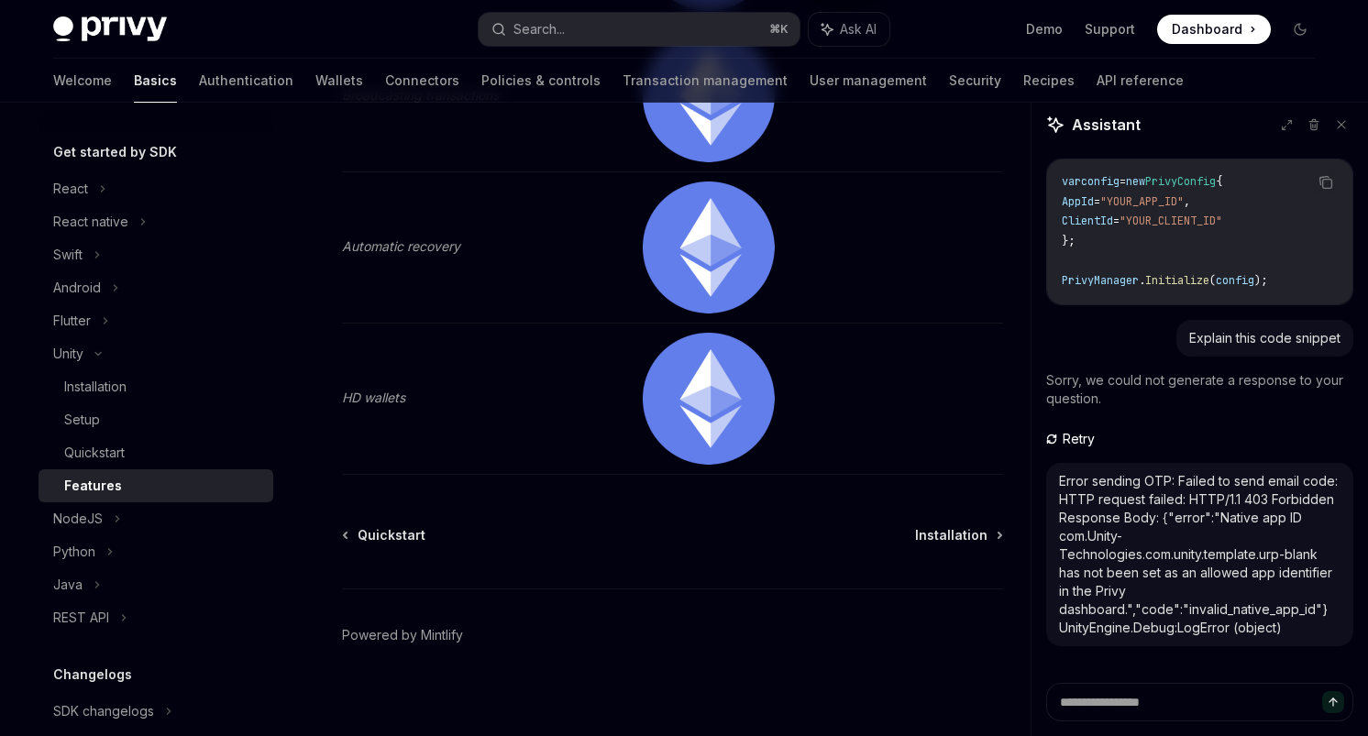
scroll to position [736, 0]
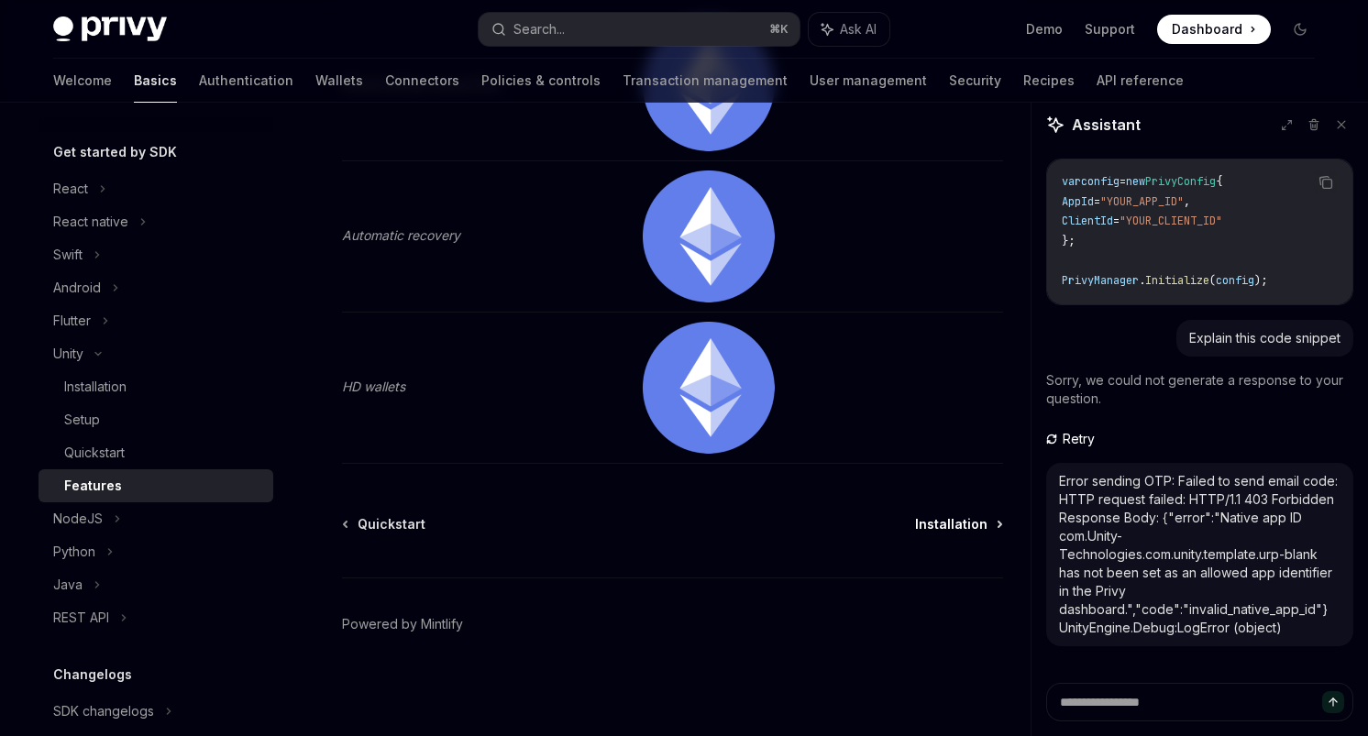
click at [950, 525] on span "Installation" at bounding box center [951, 524] width 72 height 18
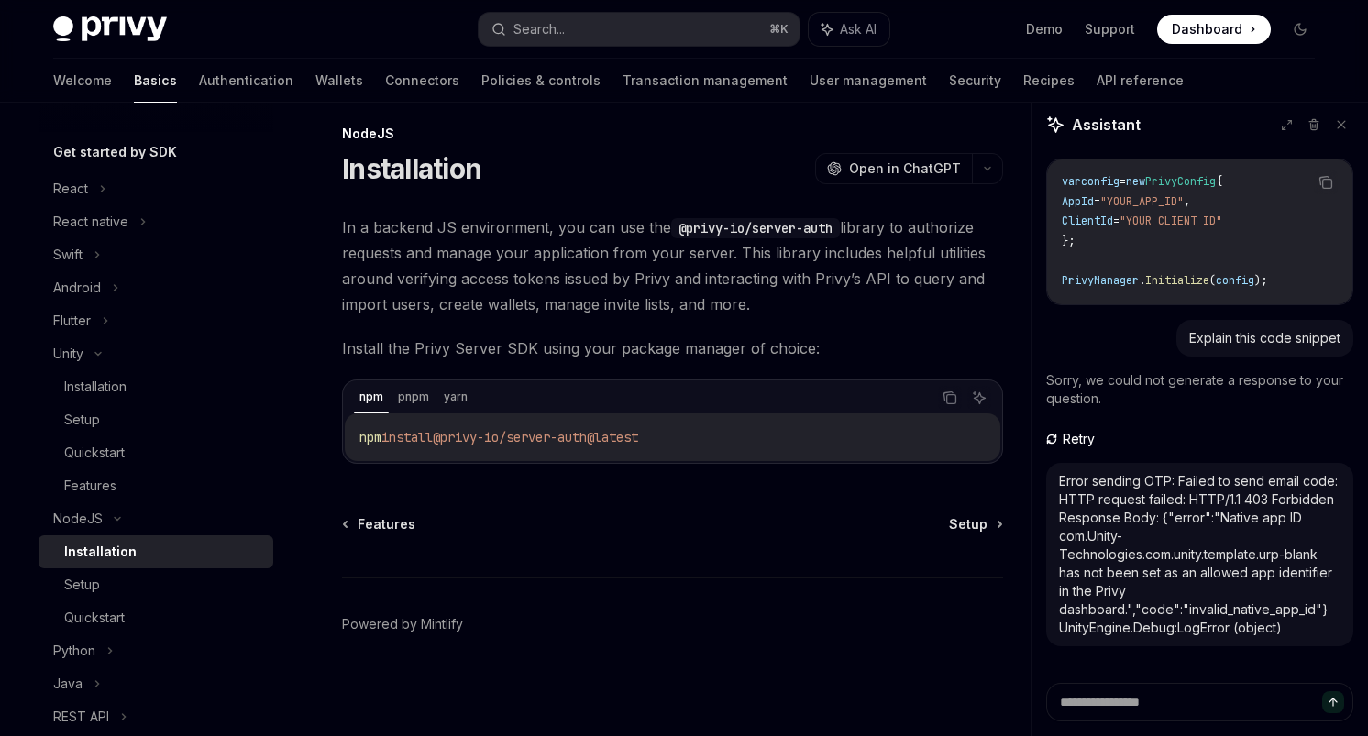
scroll to position [16, 0]
click at [385, 523] on span "Features" at bounding box center [386, 524] width 58 height 18
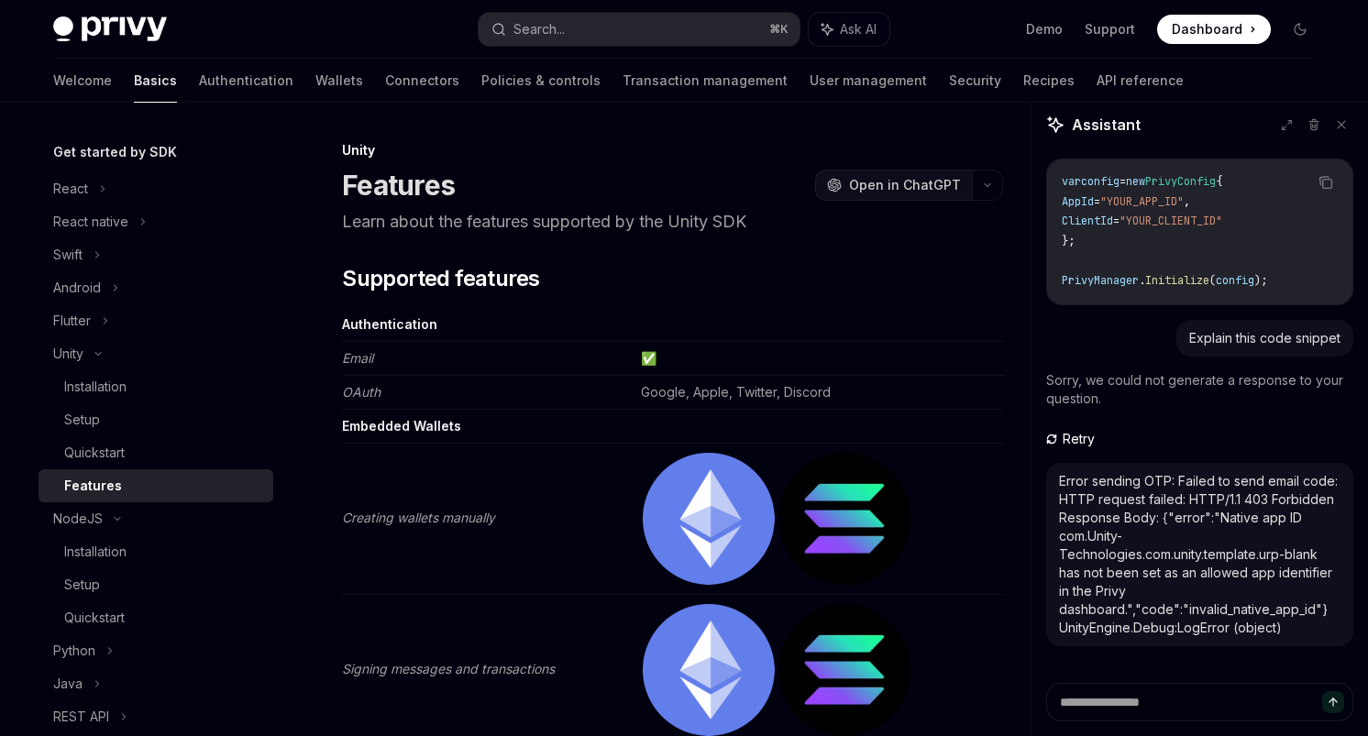
click at [901, 189] on span "Open in ChatGPT" at bounding box center [905, 185] width 112 height 18
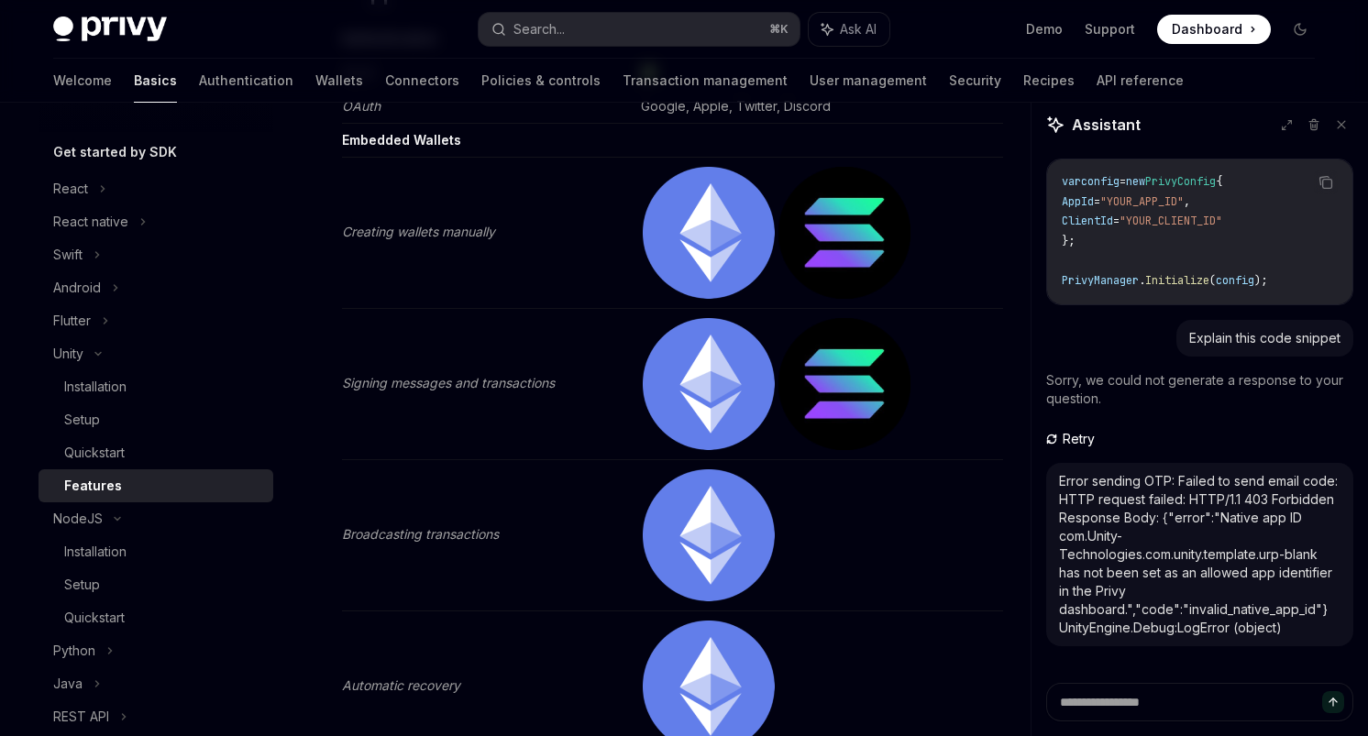
scroll to position [271, 0]
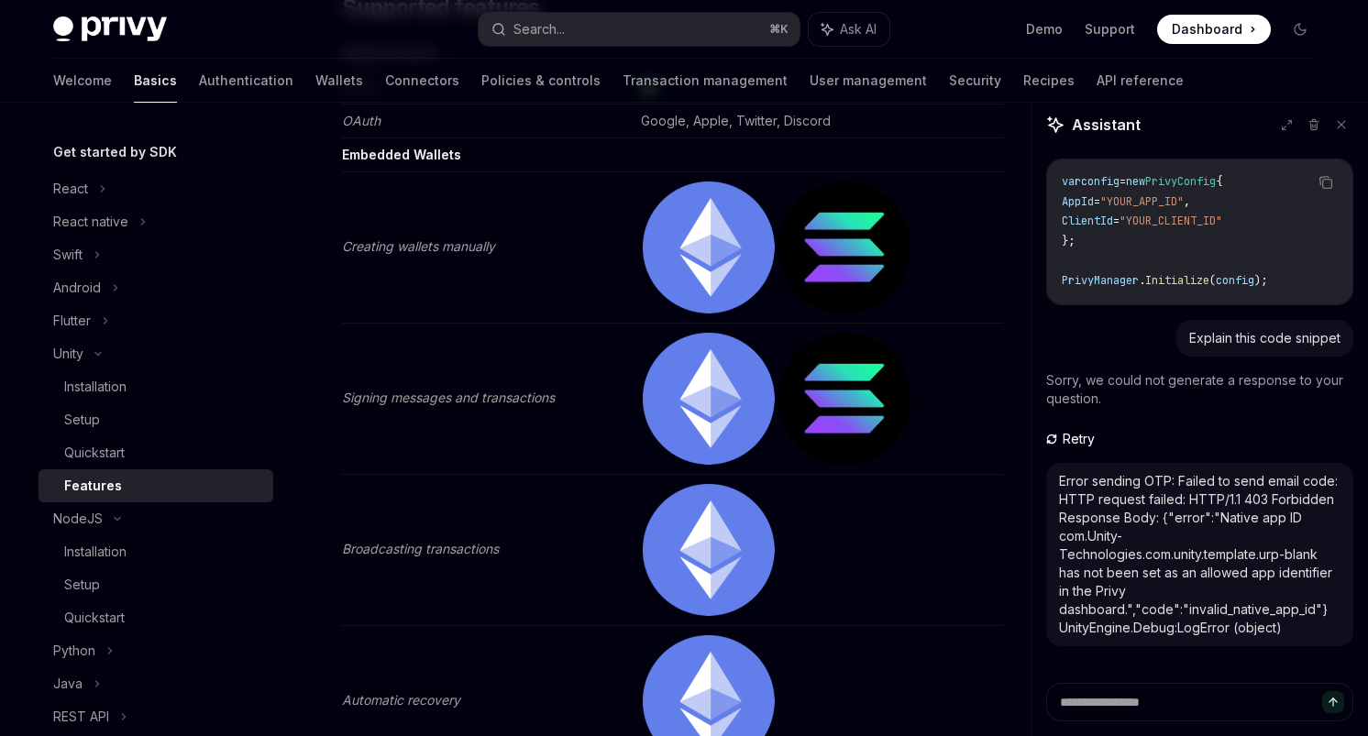
click at [1081, 433] on span "Retry" at bounding box center [1078, 439] width 39 height 18
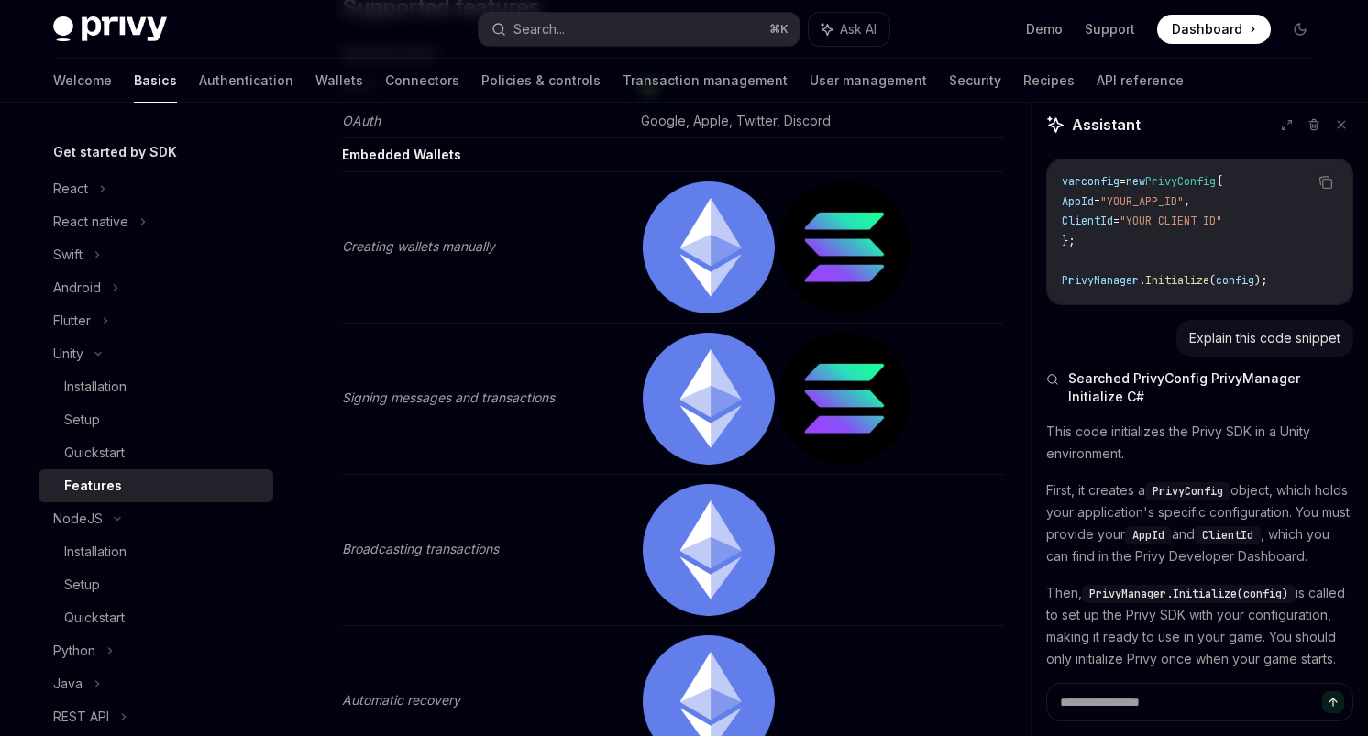
type textarea "*"
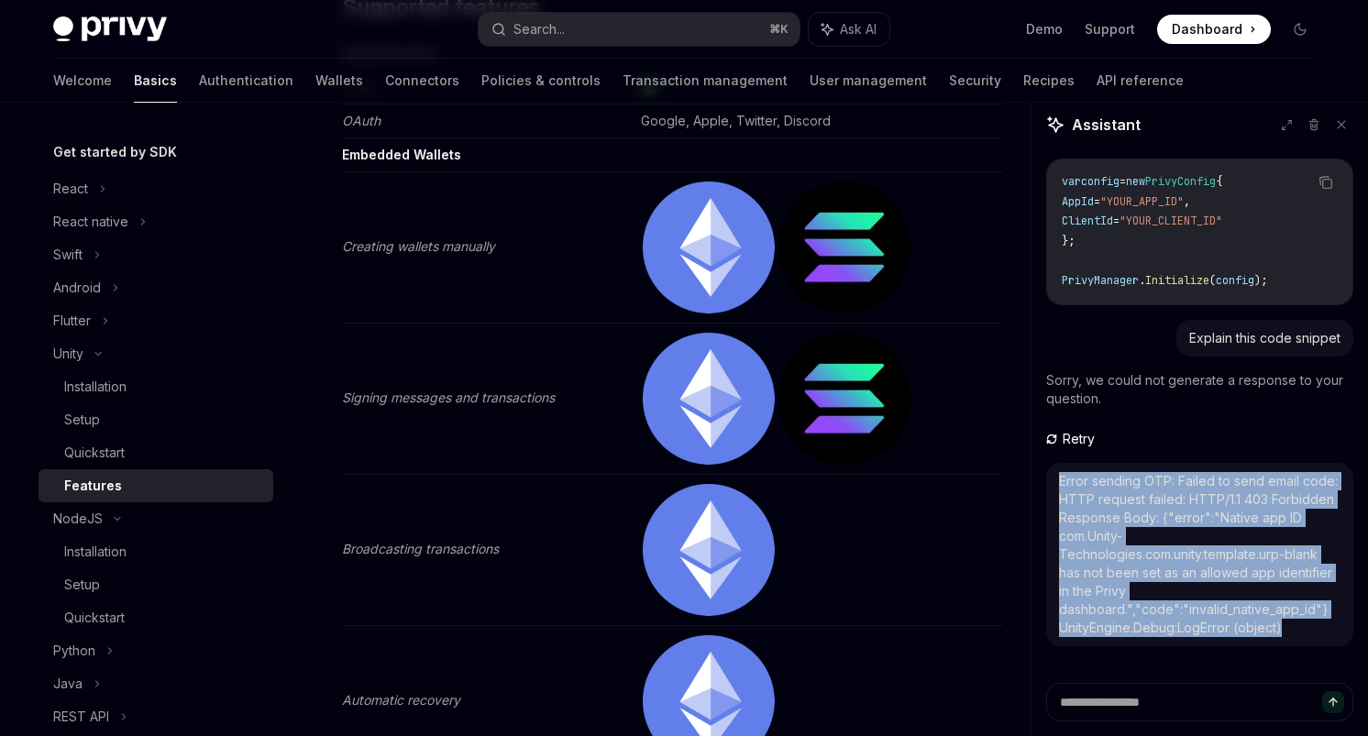
drag, startPoint x: 1284, startPoint y: 632, endPoint x: 1056, endPoint y: 477, distance: 276.3
click at [1056, 477] on div "Error sending OTP: Failed to send email code: HTTP request failed: HTTP/1.1 403…" at bounding box center [1199, 554] width 307 height 183
copy div "Error sending OTP: Failed to send email code: HTTP request failed: HTTP/1.1 403…"
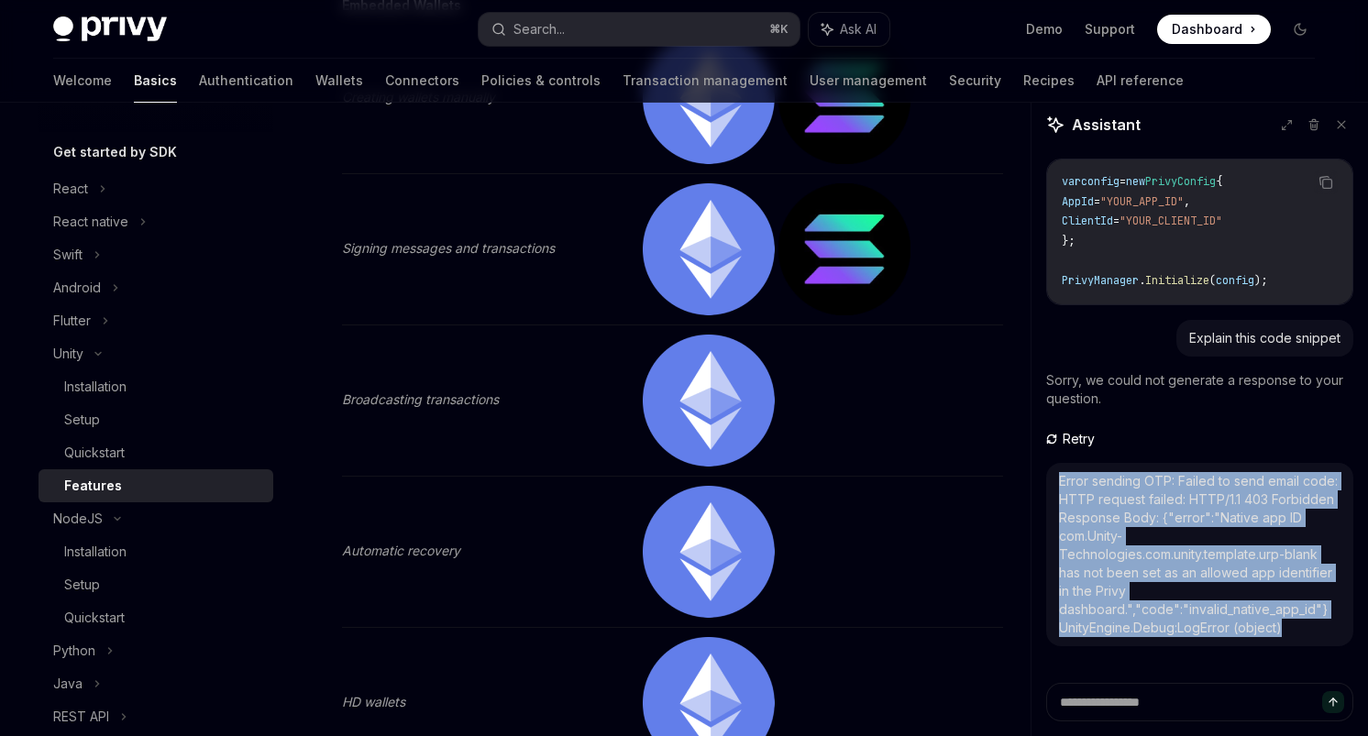
scroll to position [412, 0]
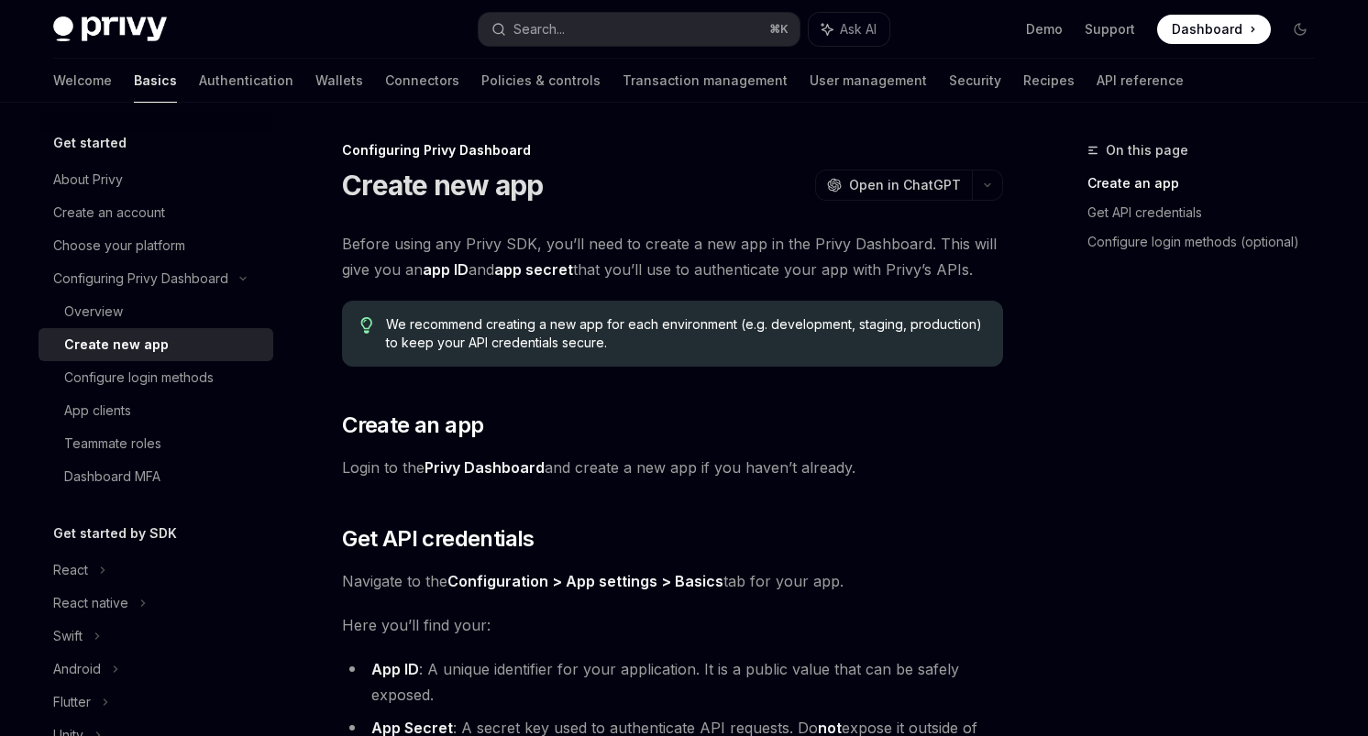
click at [1212, 28] on span "Dashboard" at bounding box center [1206, 29] width 71 height 18
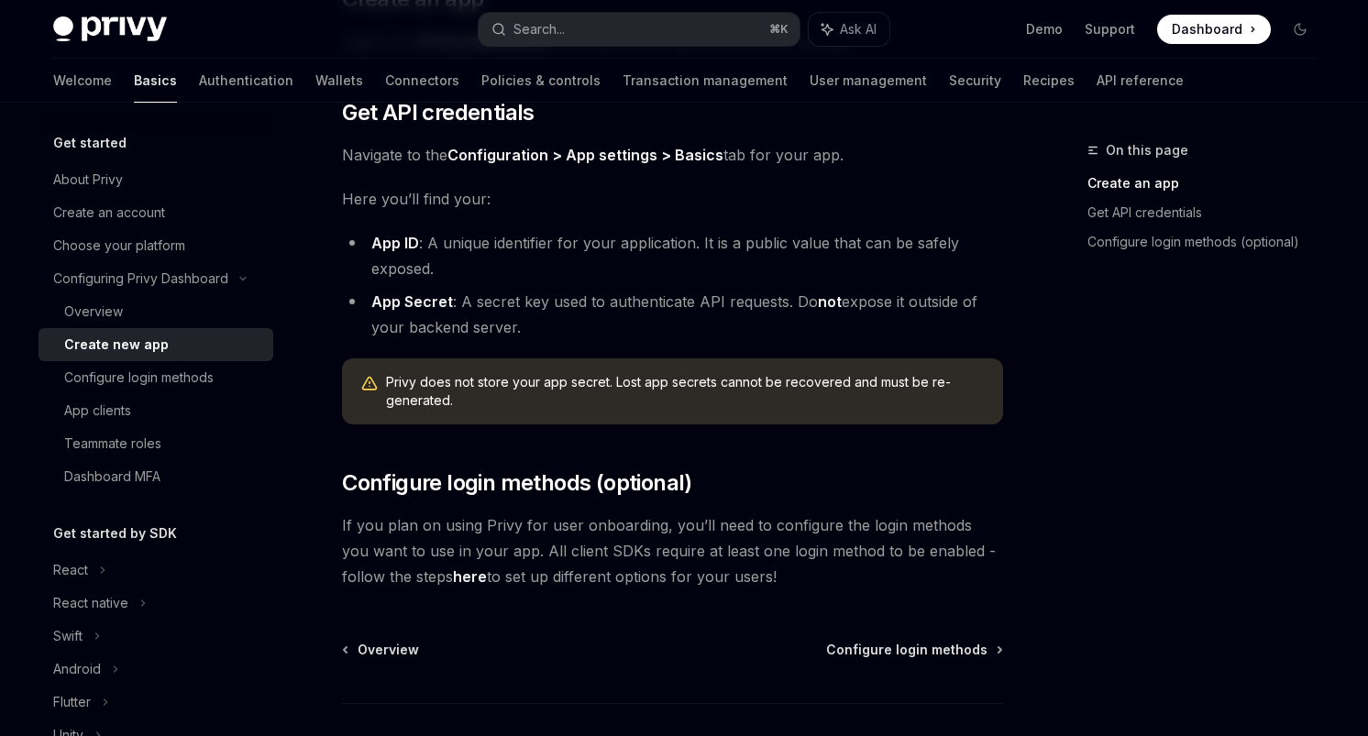
scroll to position [552, 0]
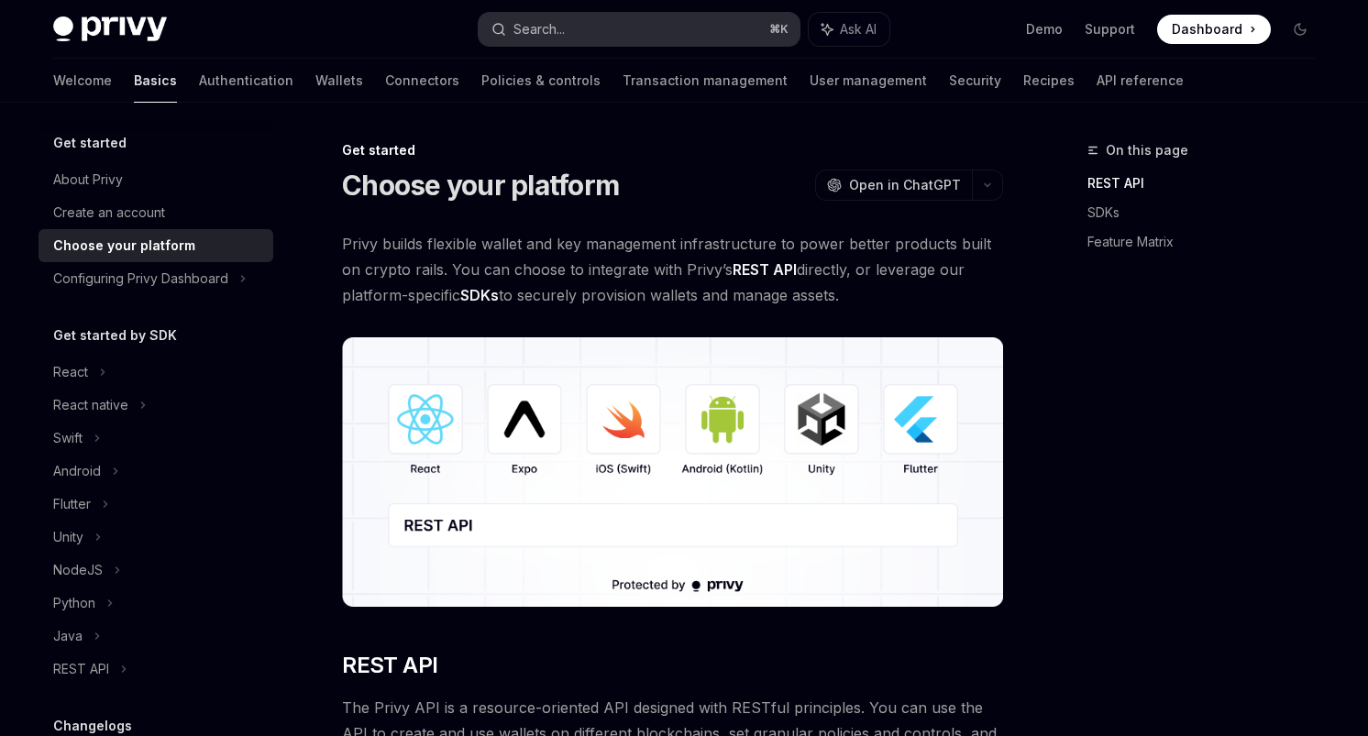
click at [690, 42] on button "Search... ⌘ K" at bounding box center [638, 29] width 321 height 33
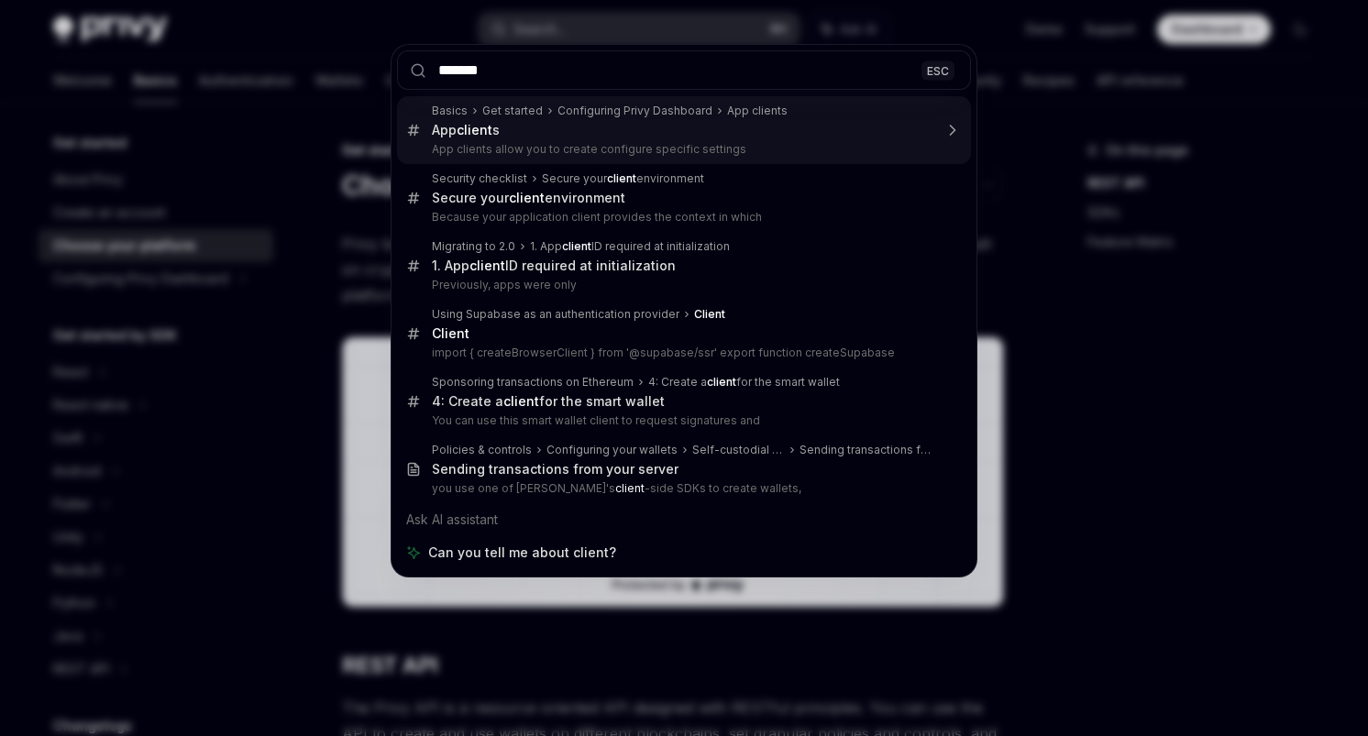
type input "********"
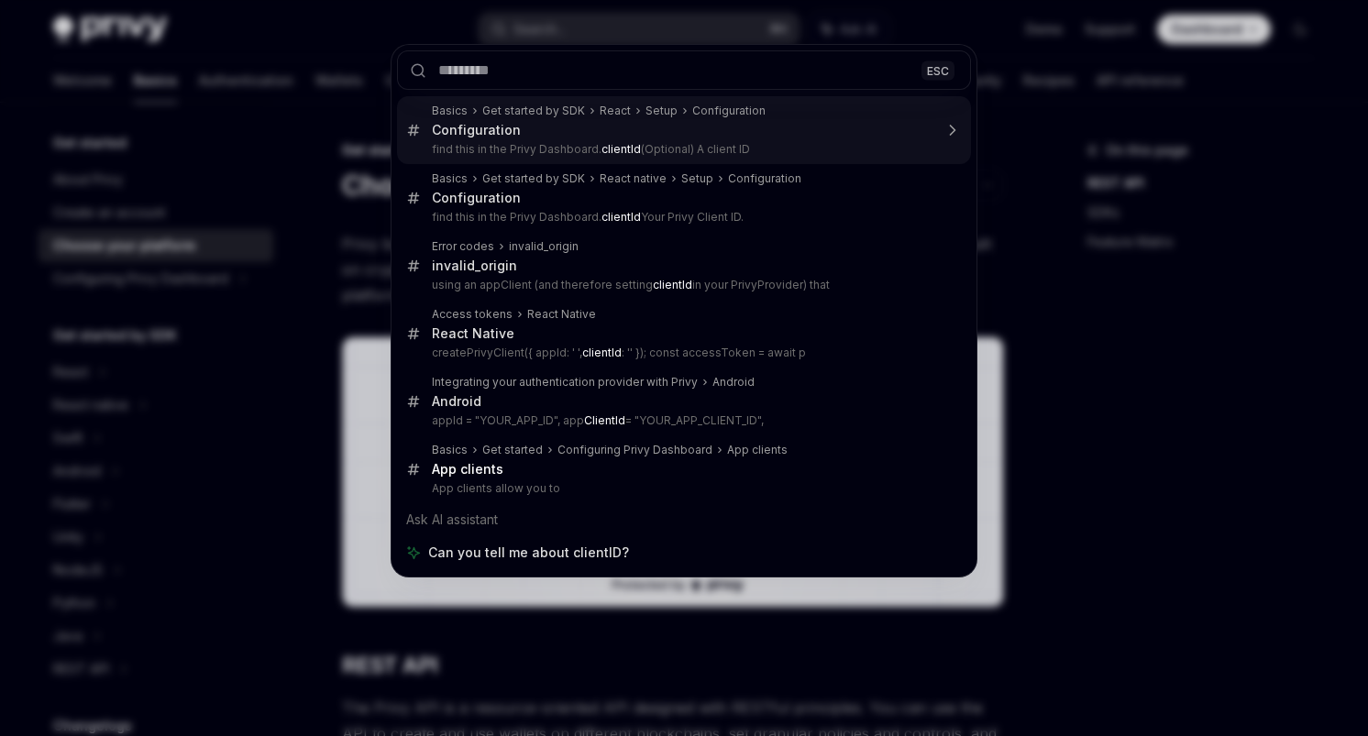
type textarea "*"
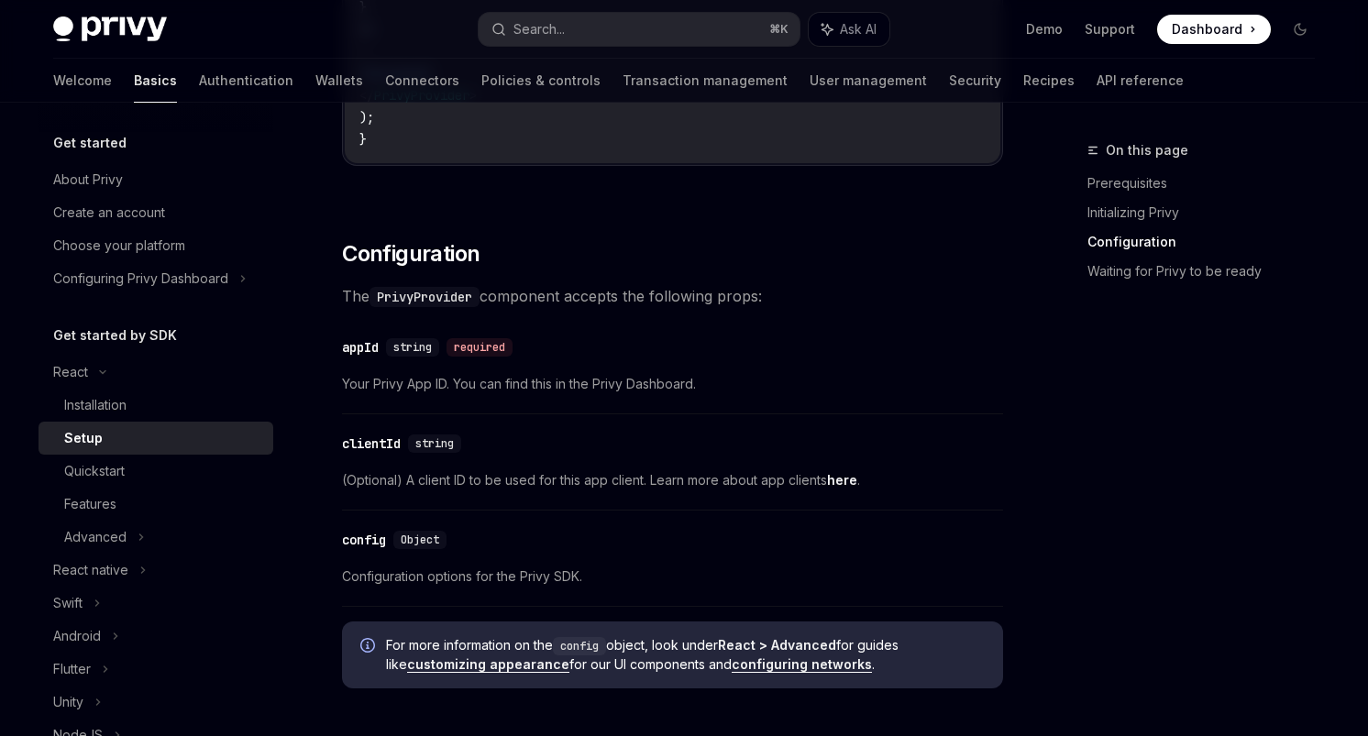
scroll to position [1086, 0]
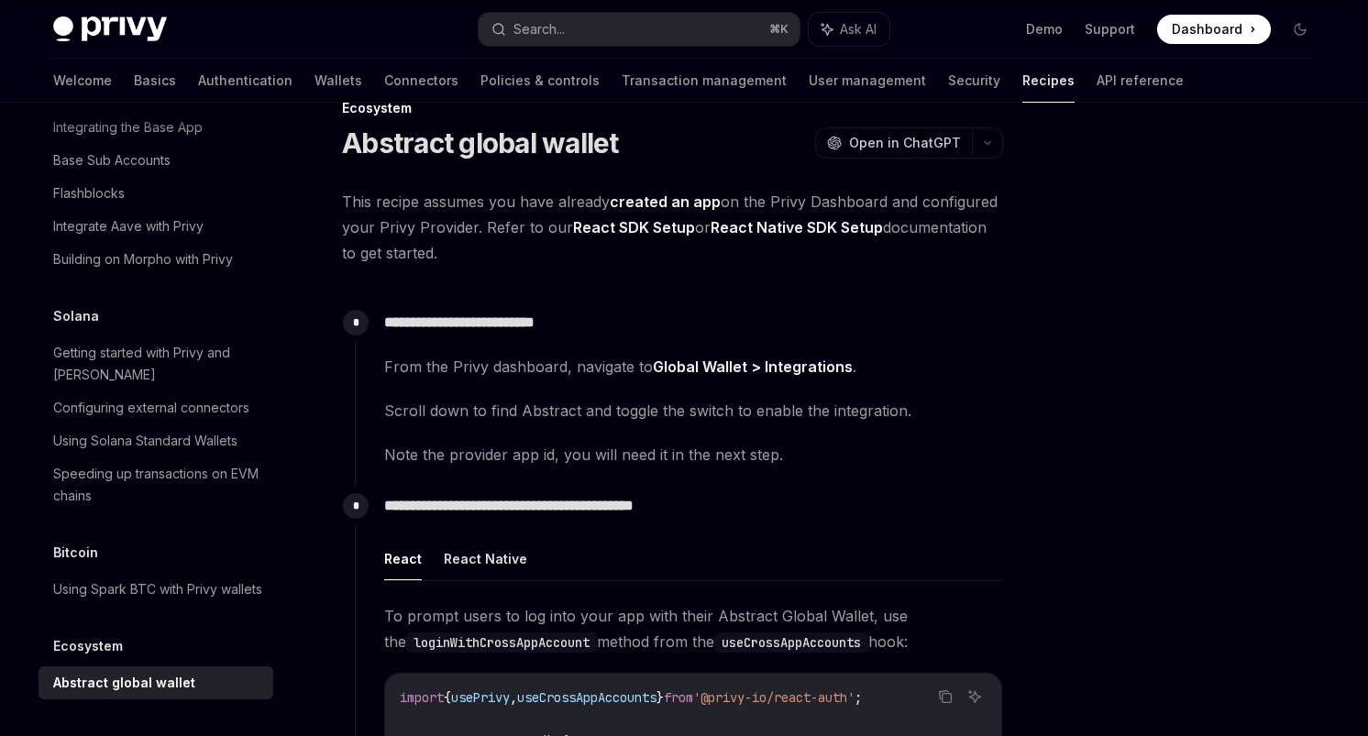
scroll to position [63, 0]
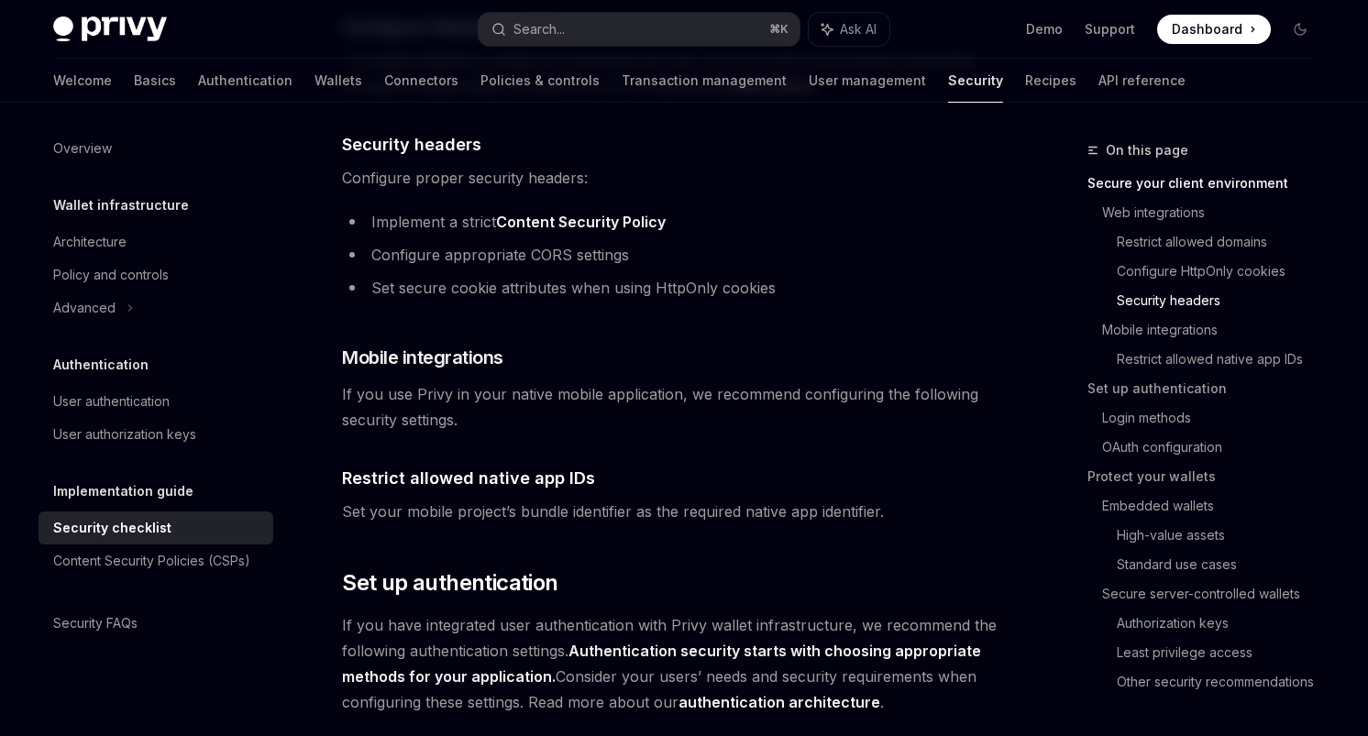
scroll to position [1052, 0]
